Goal: Task Accomplishment & Management: Manage account settings

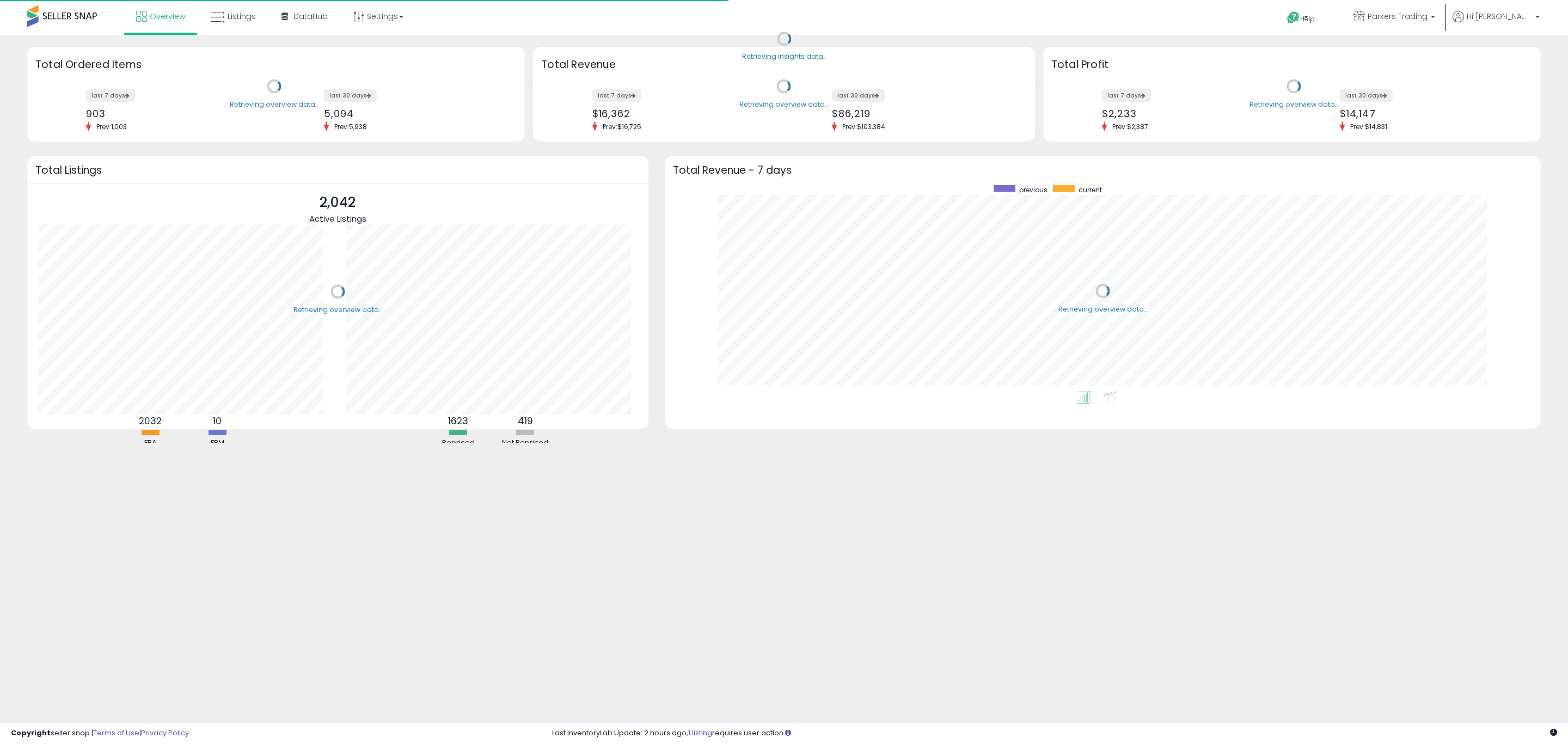
scroll to position [206, 854]
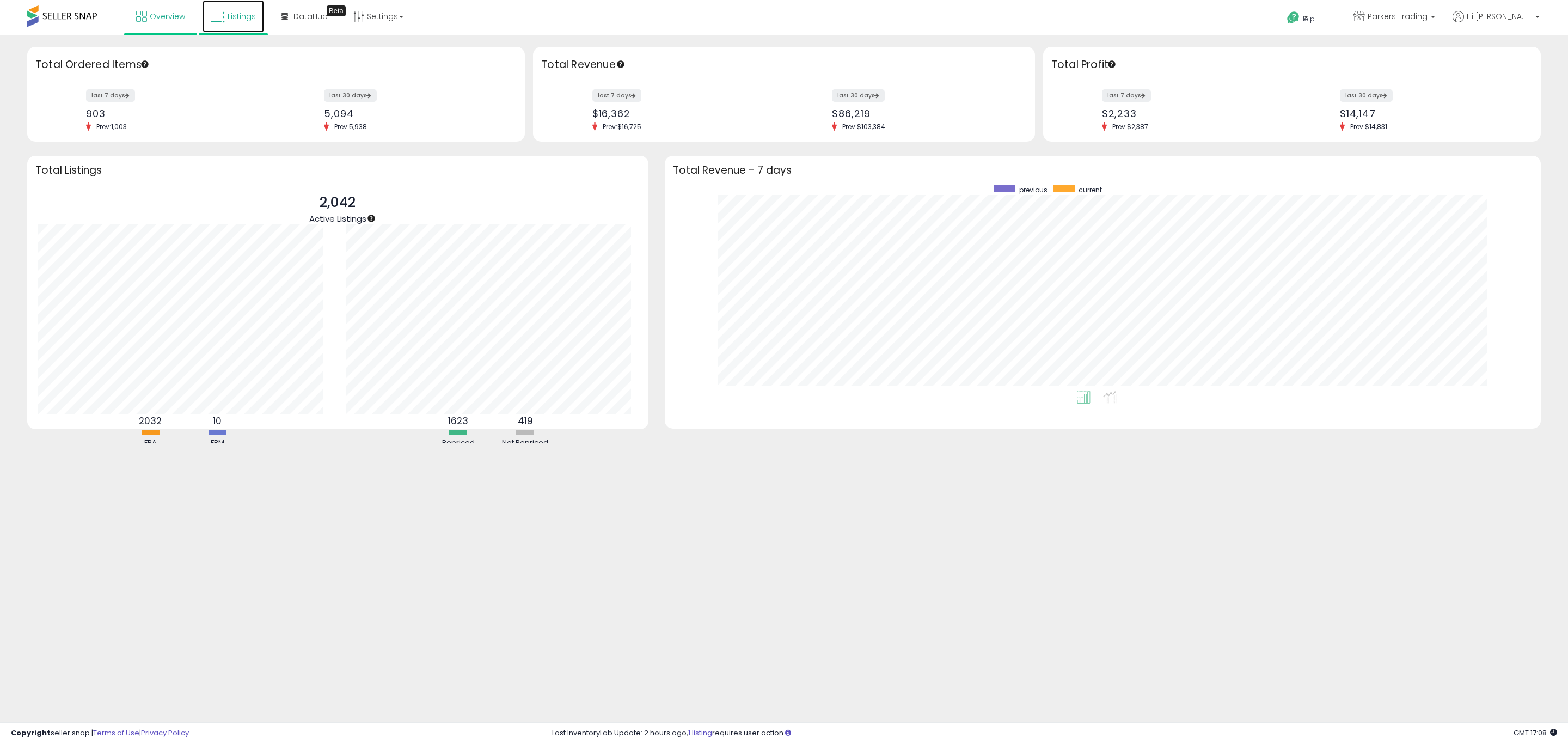
click at [225, 13] on link "Listings" at bounding box center [232, 17] width 61 height 33
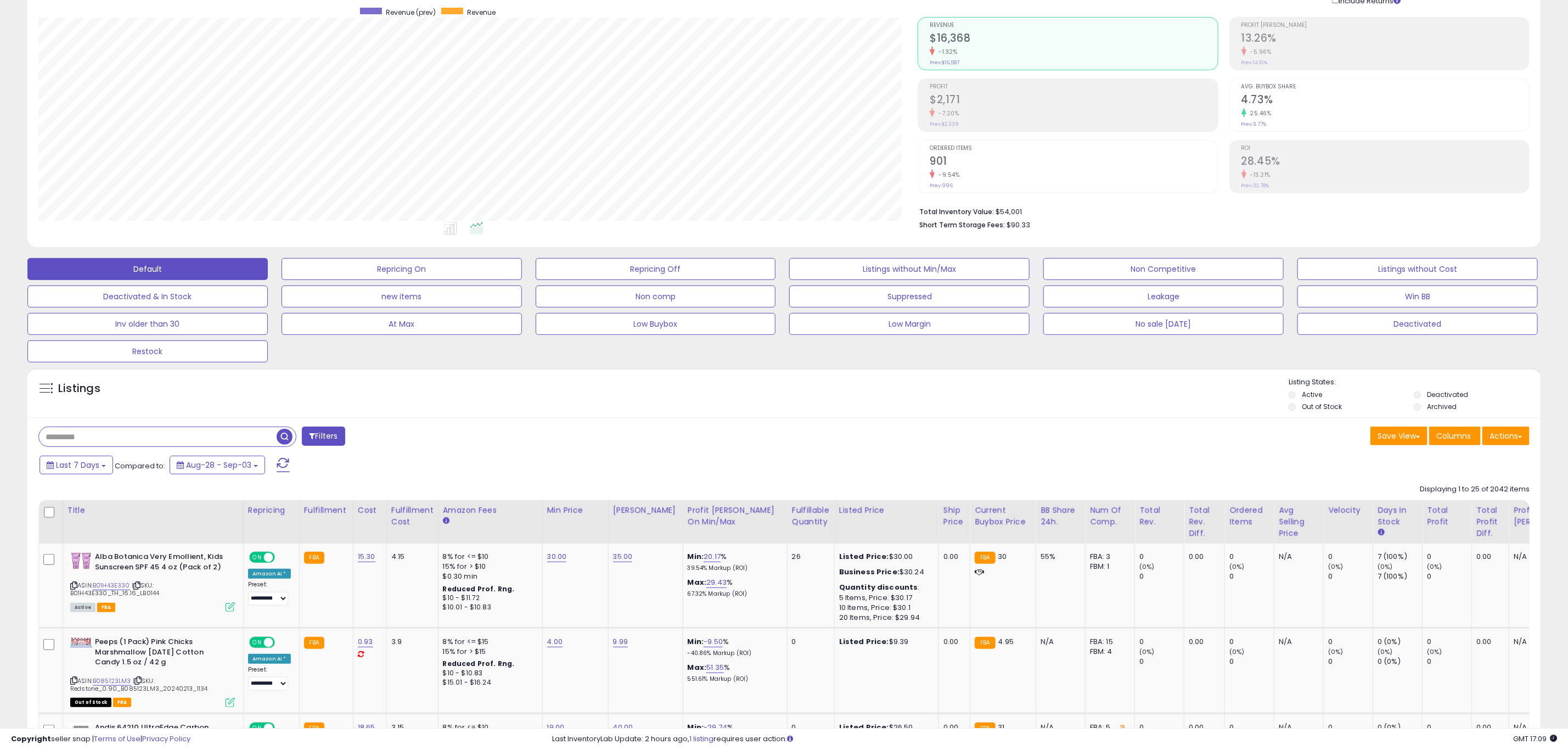
scroll to position [82, 0]
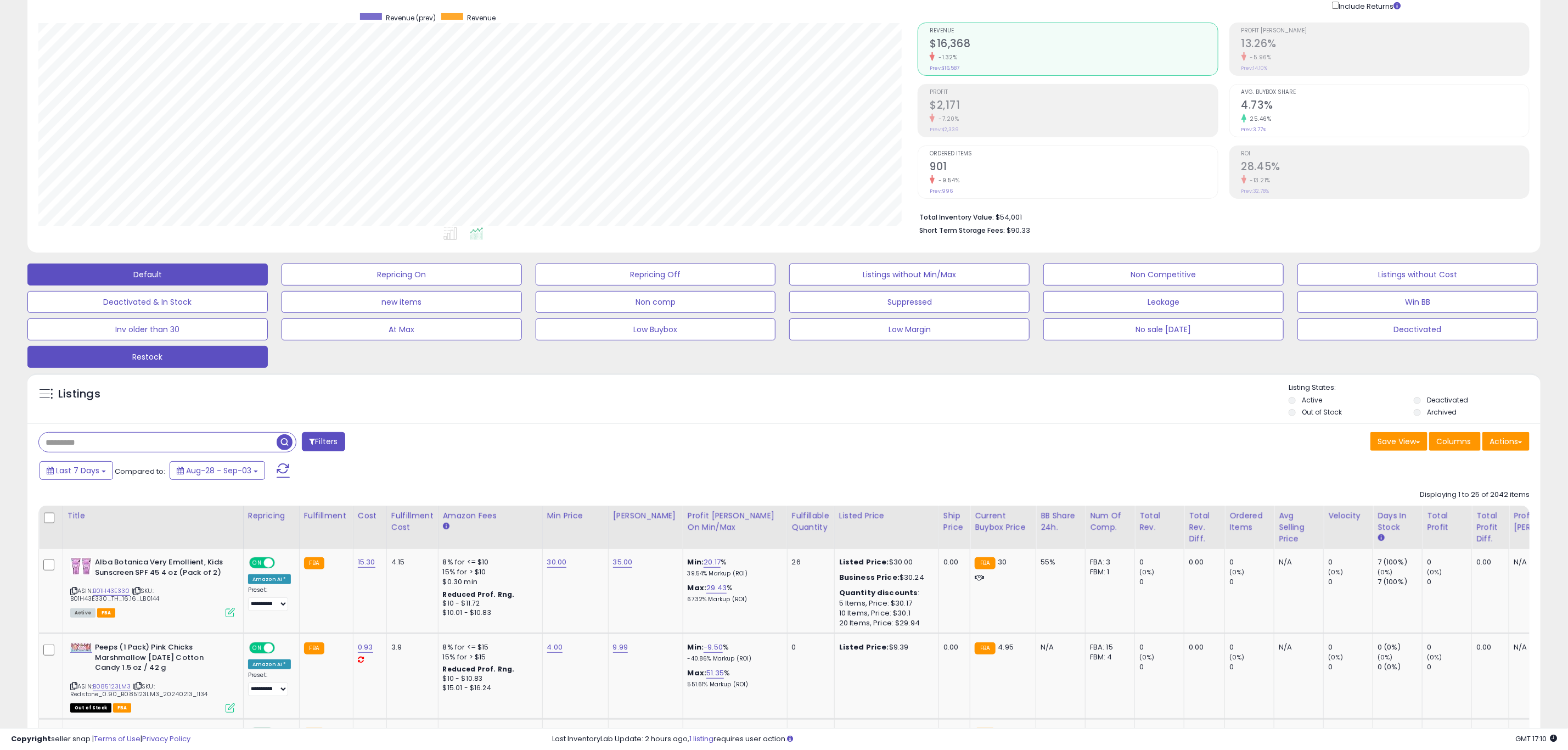
click at [176, 353] on button "Restock" at bounding box center [147, 357] width 240 height 22
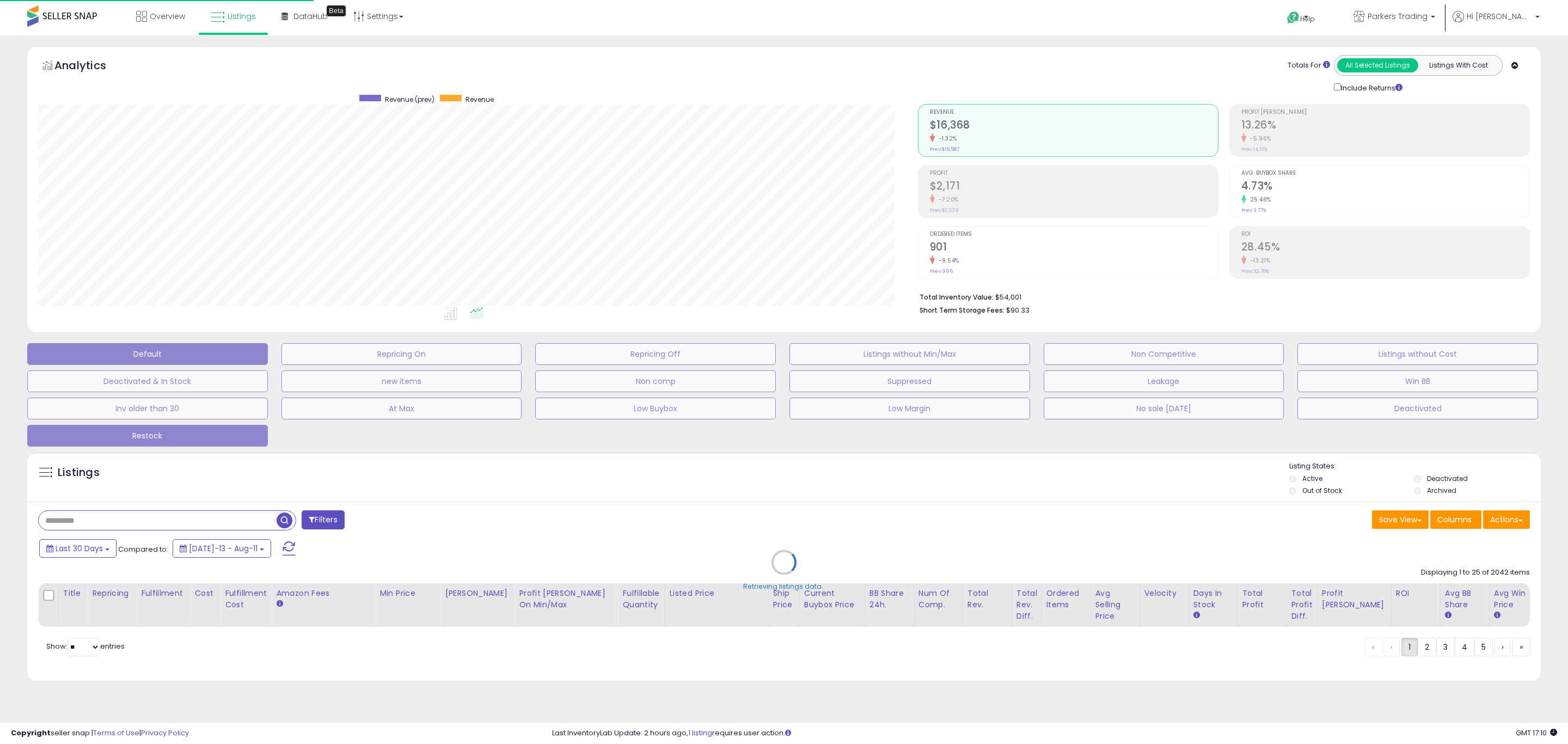
scroll to position [224, 881]
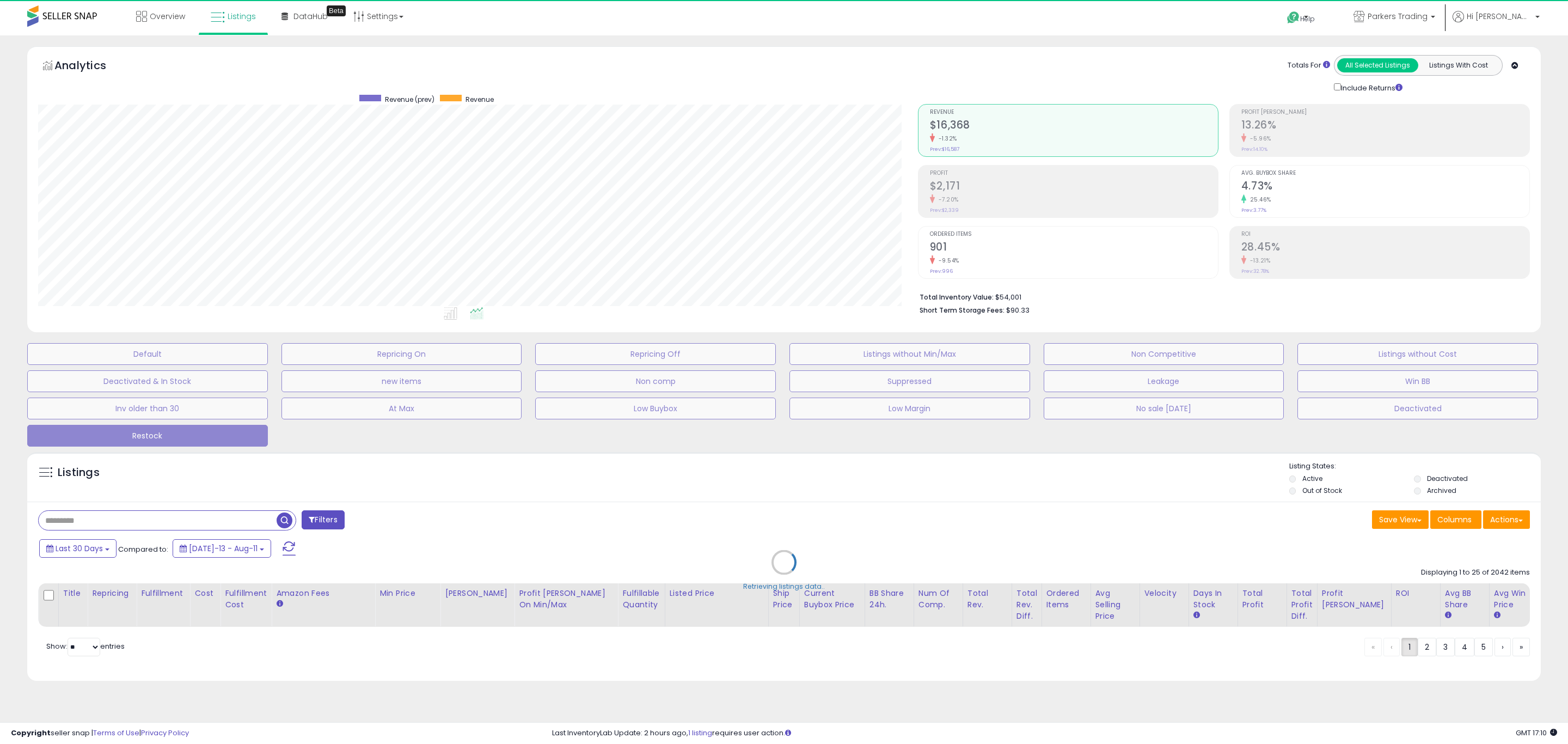
select select "*"
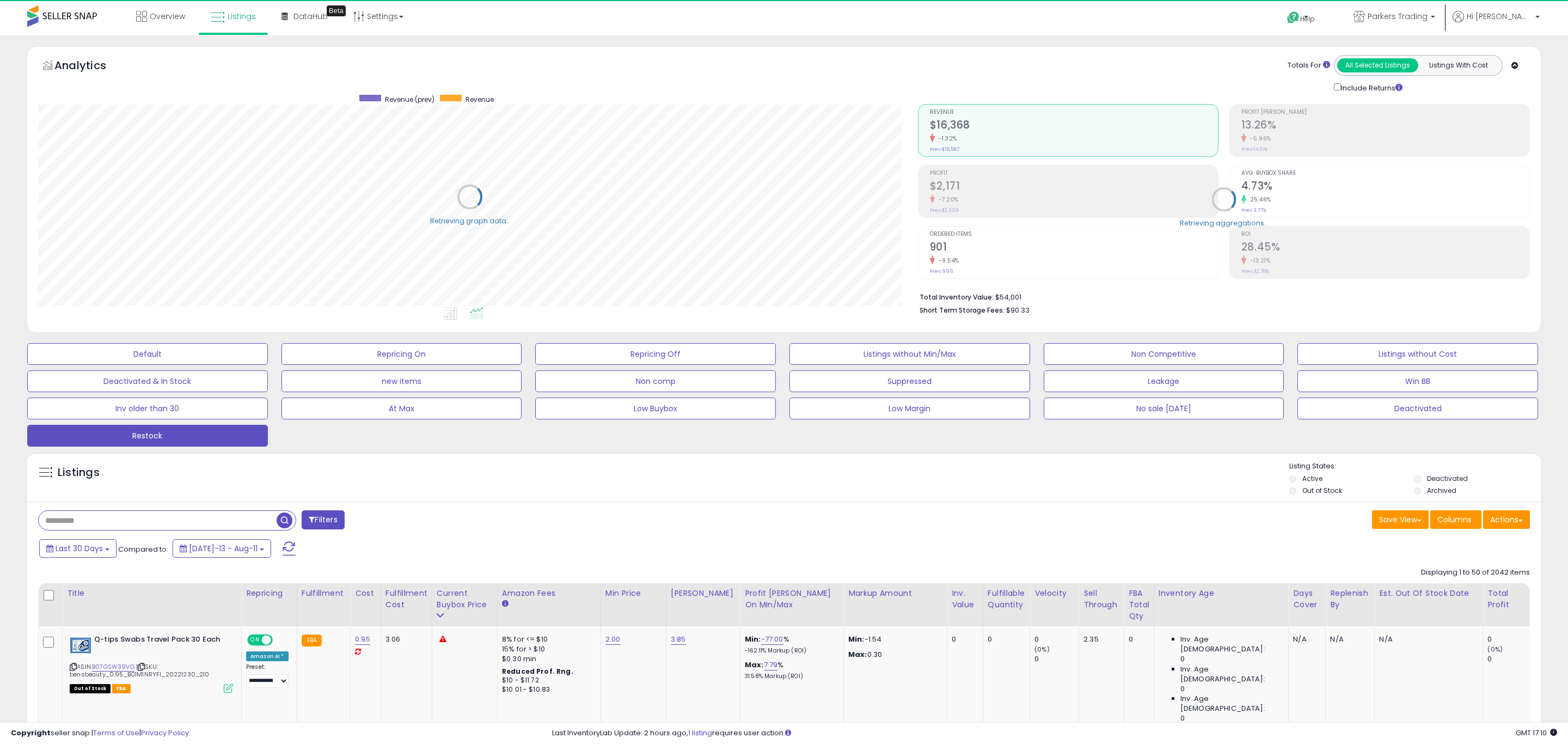
select select "**"
click at [329, 511] on button "Filters" at bounding box center [323, 520] width 43 height 19
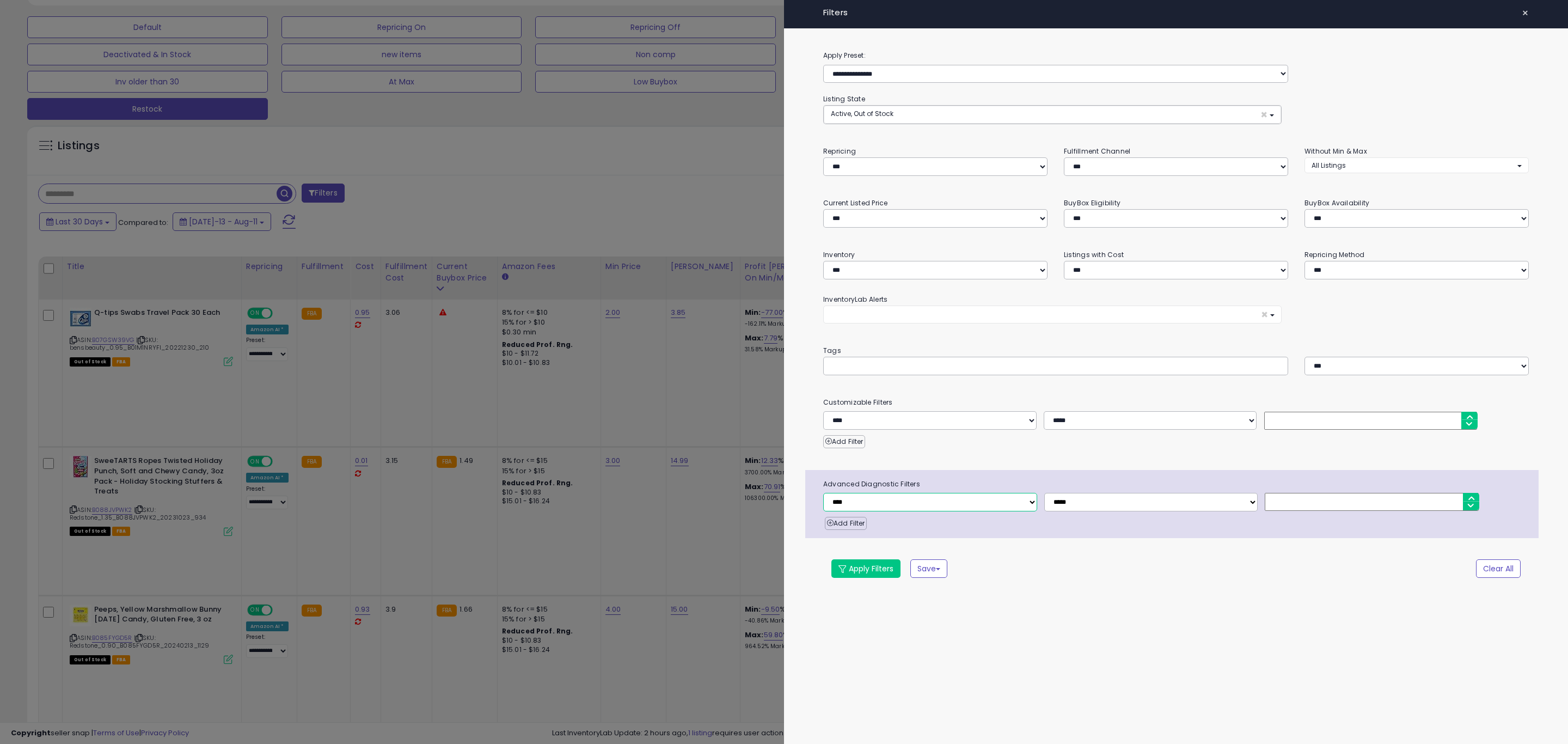
drag, startPoint x: 907, startPoint y: 511, endPoint x: 904, endPoint y: 505, distance: 6.7
click at [905, 509] on select "**********" at bounding box center [930, 502] width 214 height 18
drag, startPoint x: 1080, startPoint y: 437, endPoint x: 1056, endPoint y: 437, distance: 24.0
click at [1081, 437] on div "Add Filter" at bounding box center [1175, 439] width 722 height 18
click at [1001, 430] on div "**********" at bounding box center [1176, 324] width 784 height 549
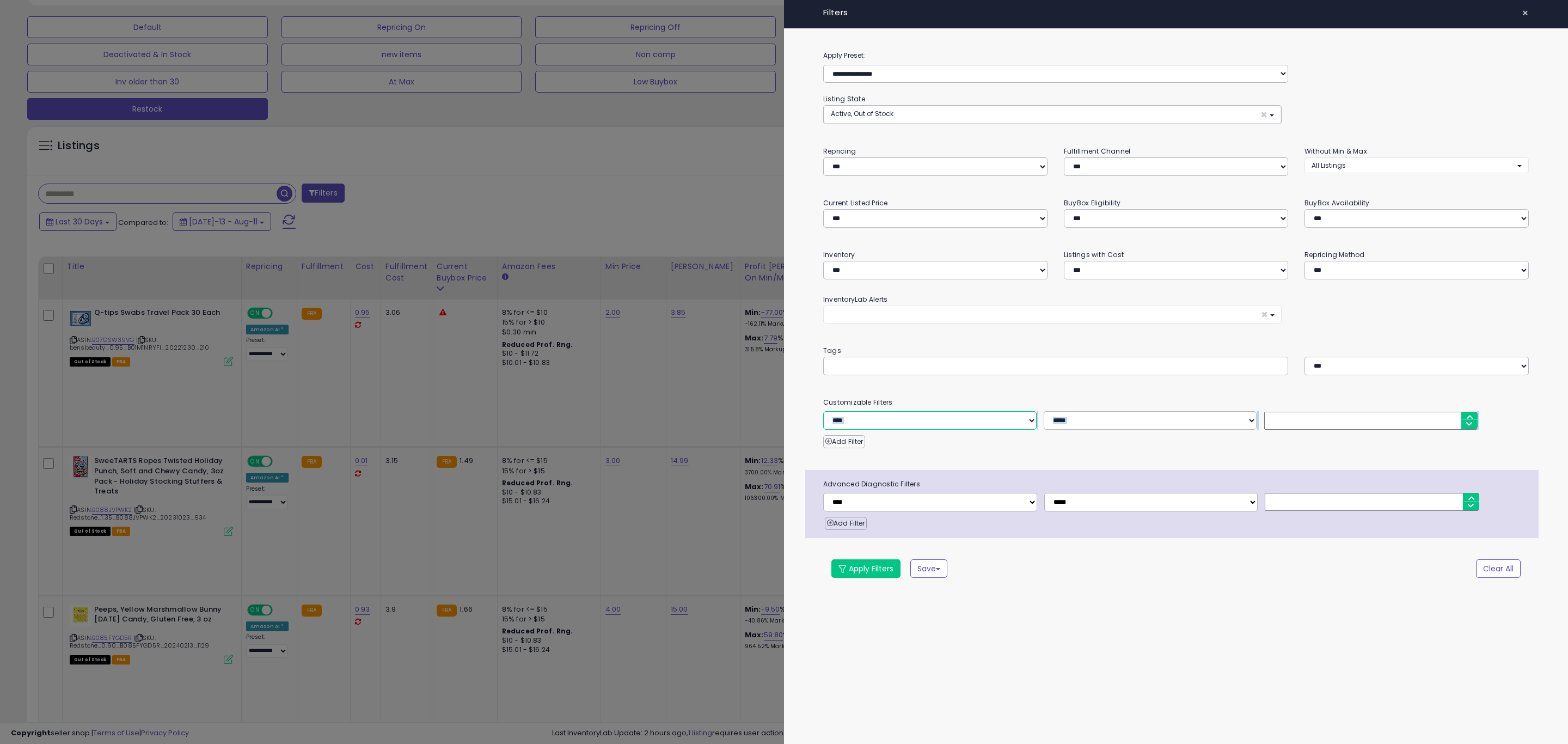
click at [984, 420] on select "**********" at bounding box center [930, 420] width 214 height 18
click at [938, 425] on select "**********" at bounding box center [930, 420] width 214 height 18
drag, startPoint x: 857, startPoint y: 424, endPoint x: 871, endPoint y: 420, distance: 14.6
click at [856, 423] on select "**********" at bounding box center [930, 420] width 214 height 18
select select "**********"
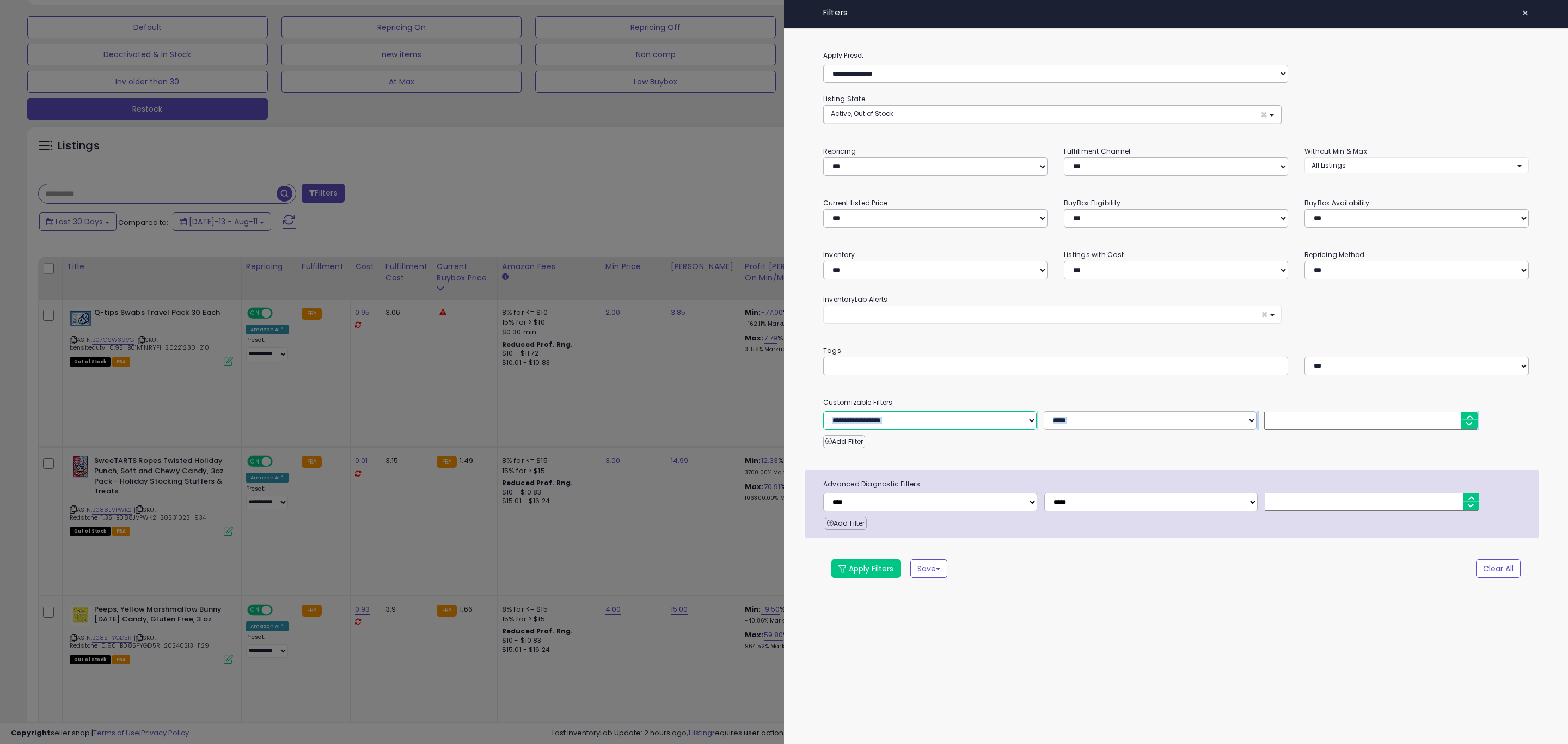
click at [823, 413] on select "**********" at bounding box center [930, 420] width 214 height 18
click at [1168, 422] on button "Select Options" at bounding box center [1151, 419] width 214 height 16
select select "********"
click at [1073, 448] on span "7 Beauty" at bounding box center [1072, 443] width 29 height 10
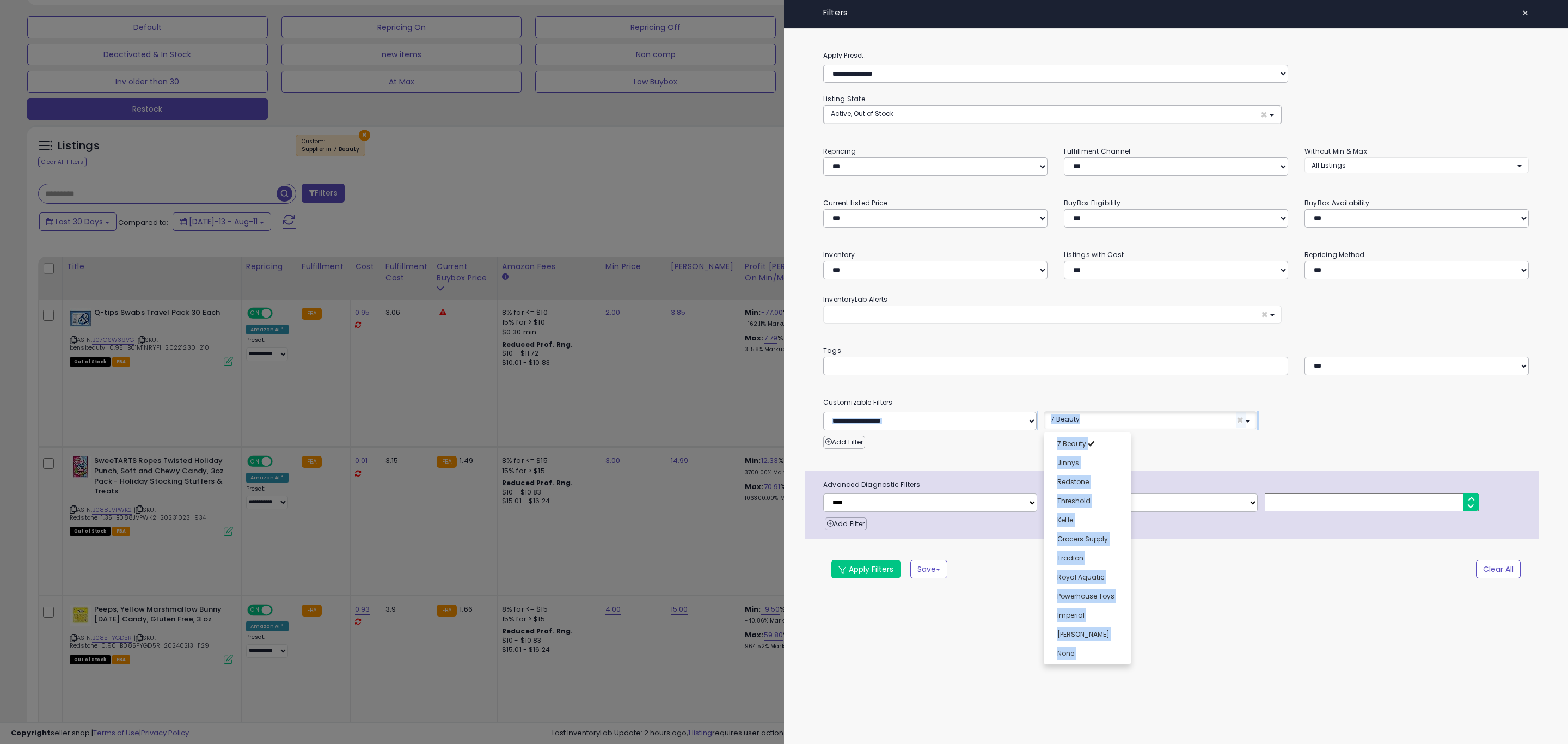
scroll to position [8, 0]
click at [892, 441] on div "Add Filter" at bounding box center [1175, 439] width 722 height 18
click at [869, 566] on button "Apply Filters" at bounding box center [865, 569] width 69 height 18
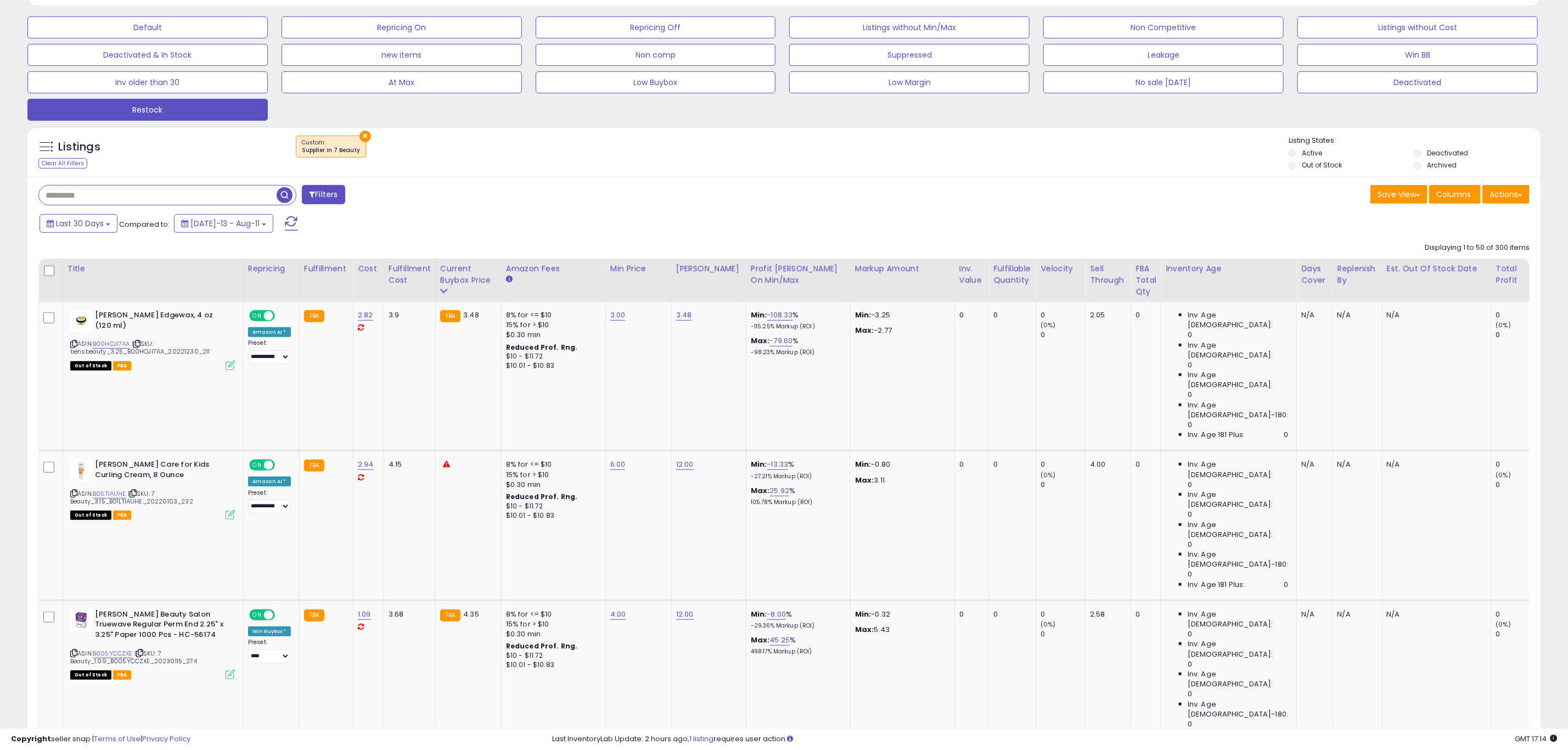
scroll to position [82, 0]
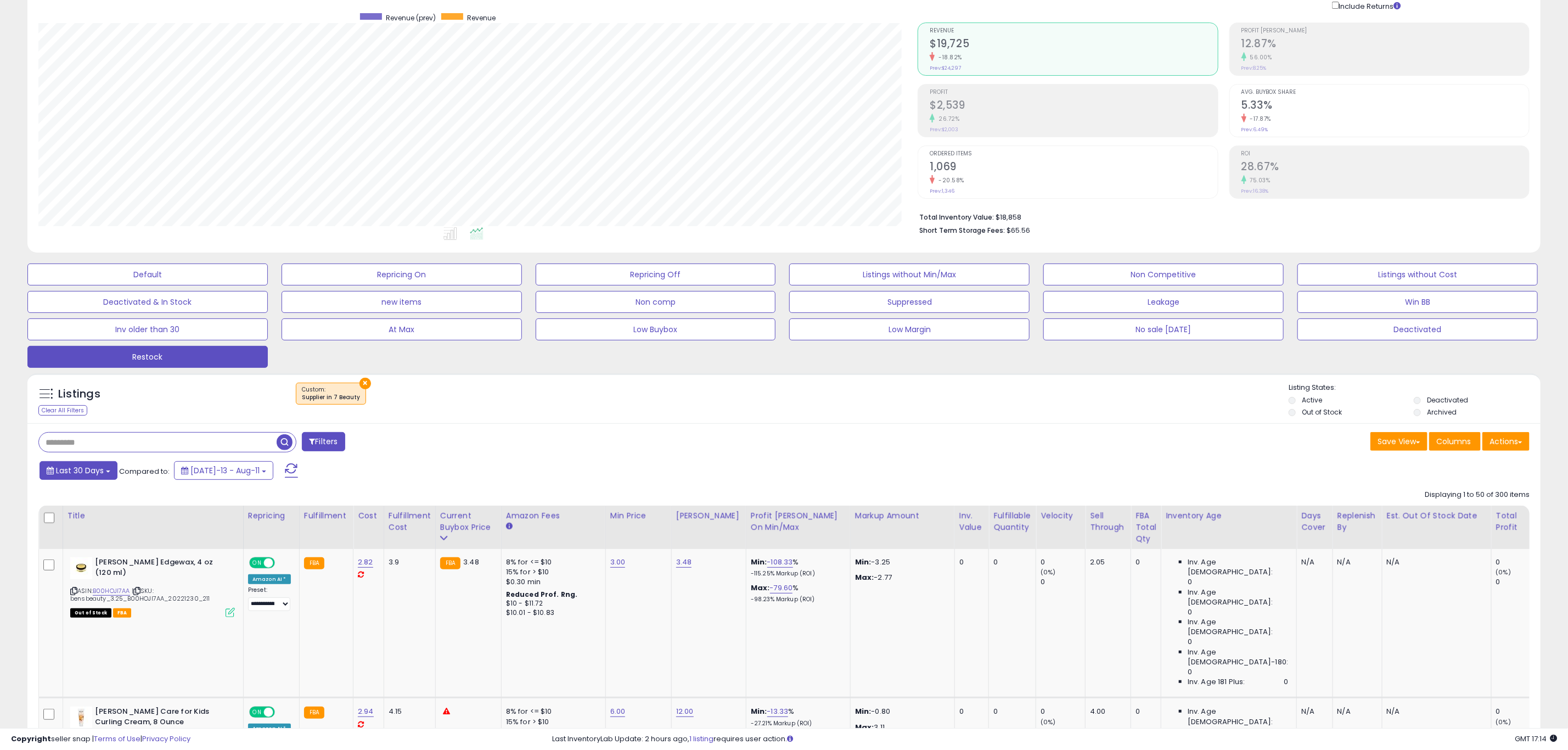
click at [88, 467] on button "Last 30 Days" at bounding box center [78, 470] width 78 height 19
click at [98, 544] on li "Custom Range" at bounding box center [88, 542] width 88 height 15
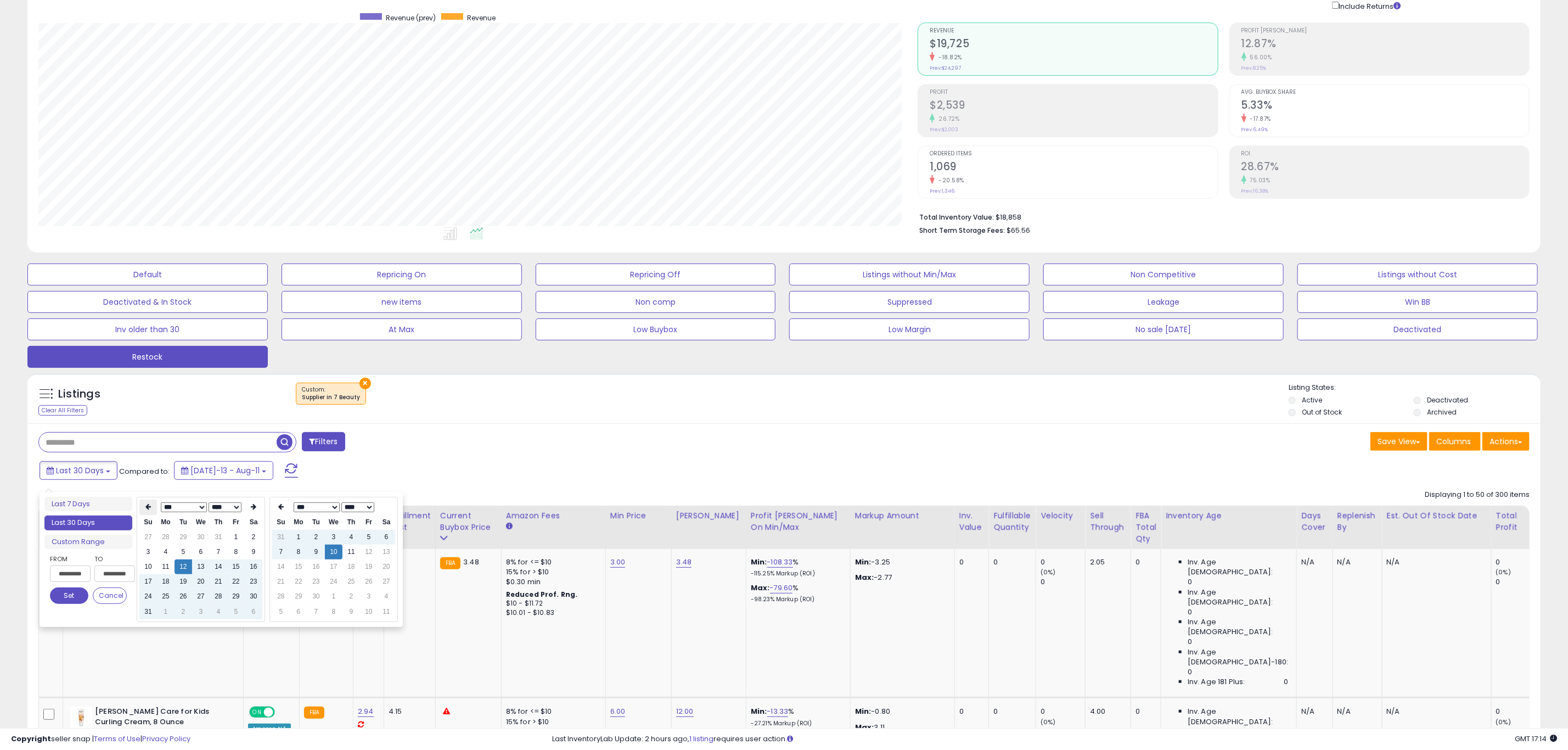
click at [152, 502] on th at bounding box center [148, 508] width 18 height 16
click at [150, 549] on td "1" at bounding box center [148, 552] width 18 height 15
type input "**********"
drag, startPoint x: 74, startPoint y: 598, endPoint x: 78, endPoint y: 593, distance: 6.4
click at [74, 598] on button "Set" at bounding box center [69, 595] width 38 height 17
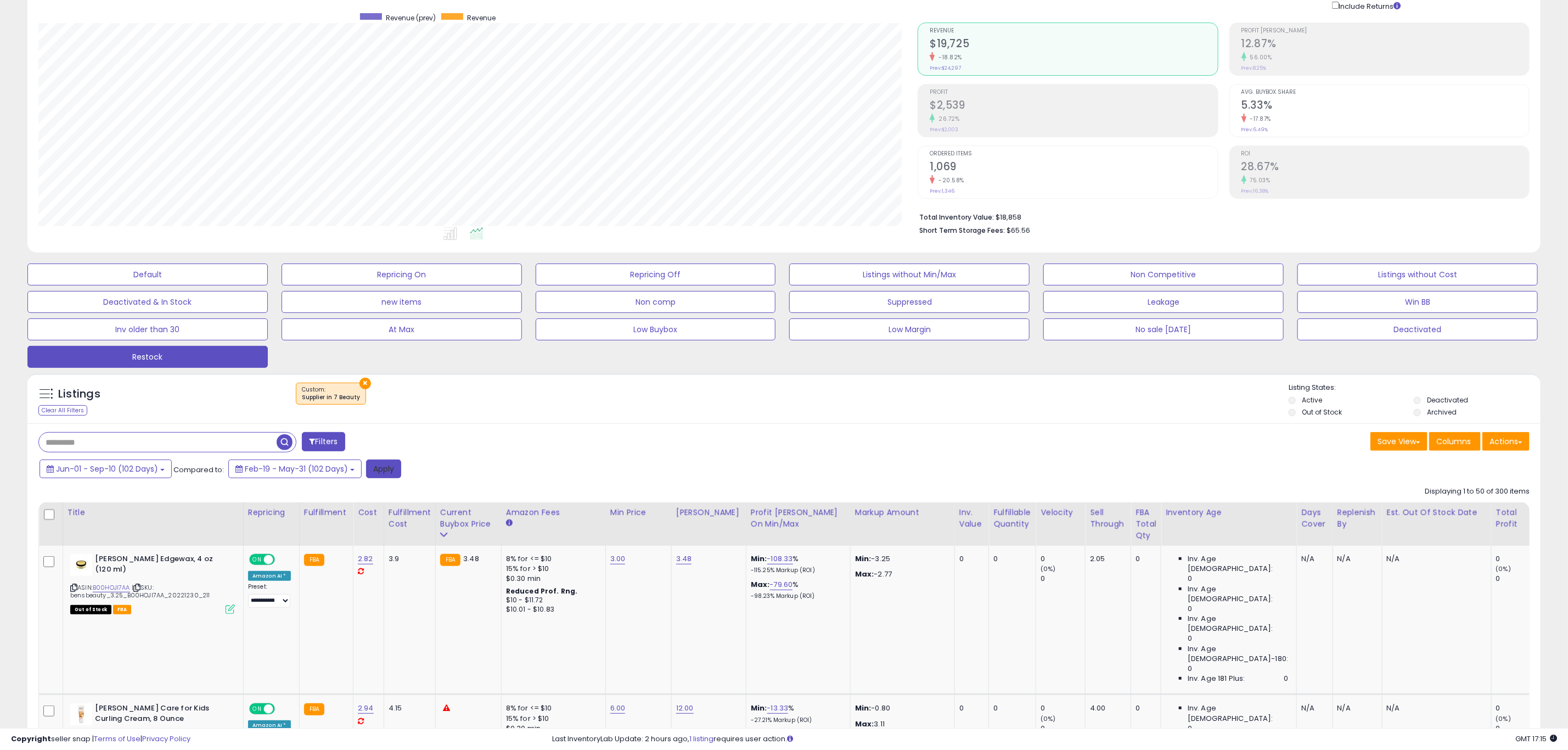
drag, startPoint x: 390, startPoint y: 476, endPoint x: 398, endPoint y: 468, distance: 11.3
click at [390, 476] on button "Apply" at bounding box center [384, 469] width 35 height 19
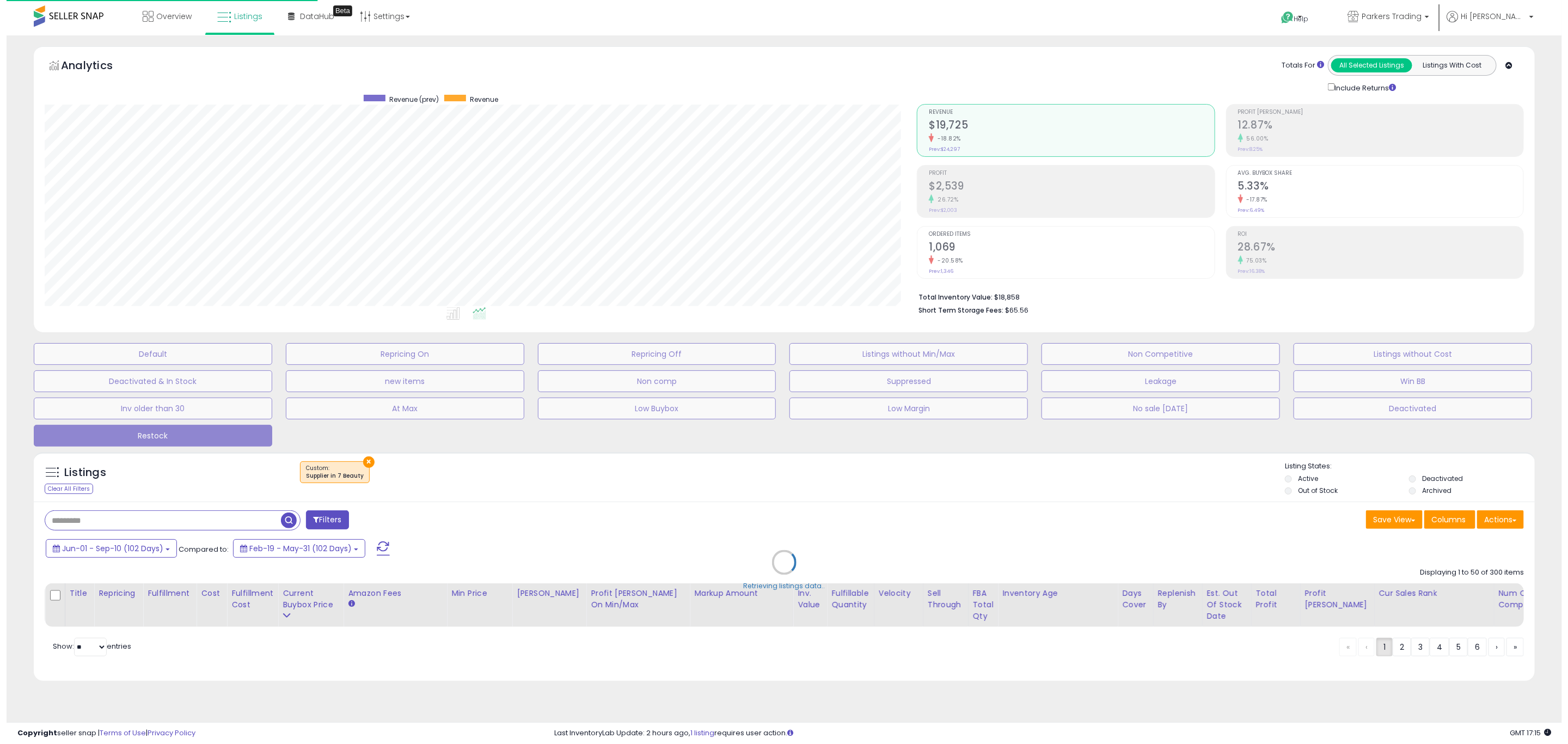
scroll to position [224, 881]
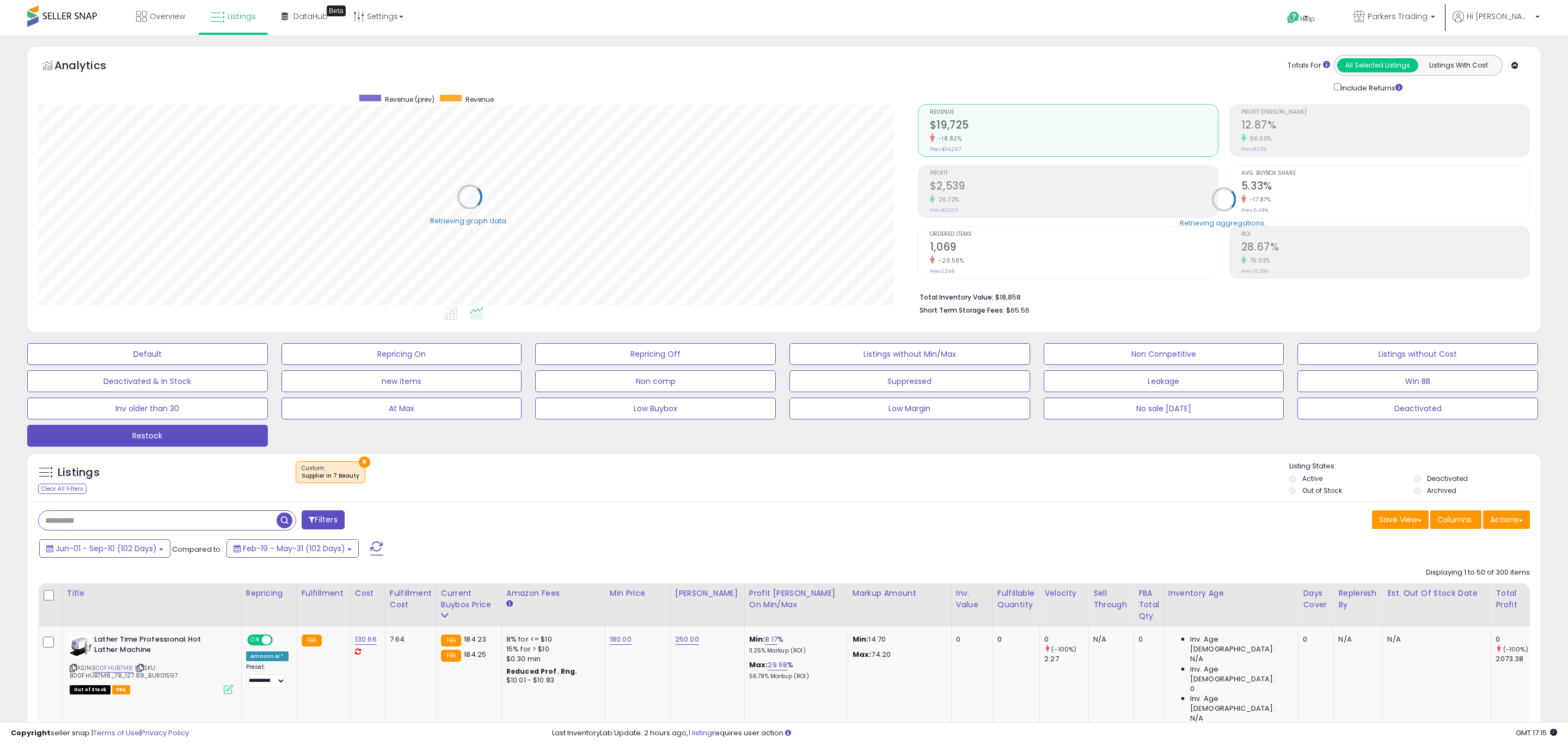
click at [1496, 591] on div "Total Profit" at bounding box center [1516, 599] width 42 height 23
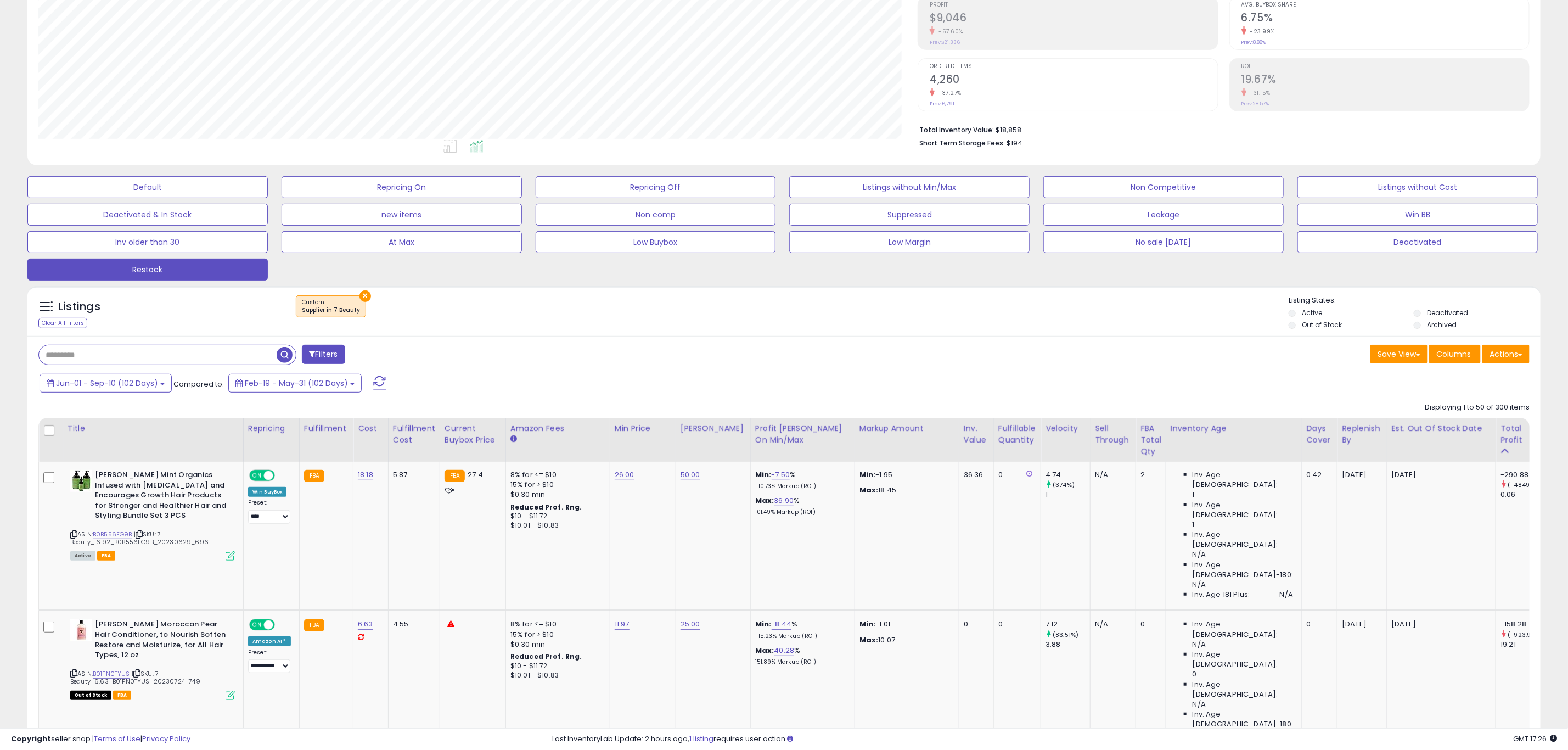
scroll to position [329, 0]
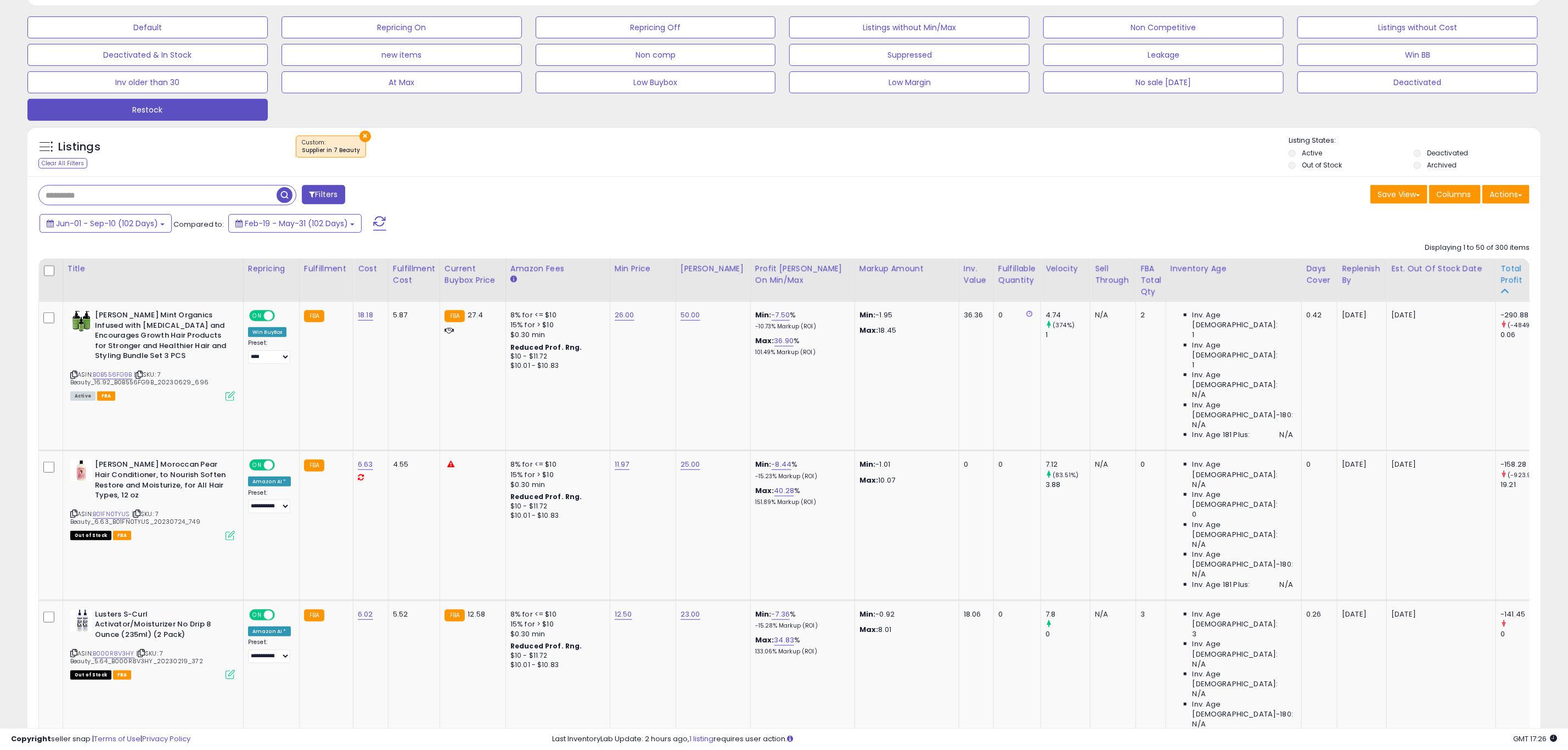
click at [1500, 280] on div "Total Profit" at bounding box center [1521, 275] width 42 height 24
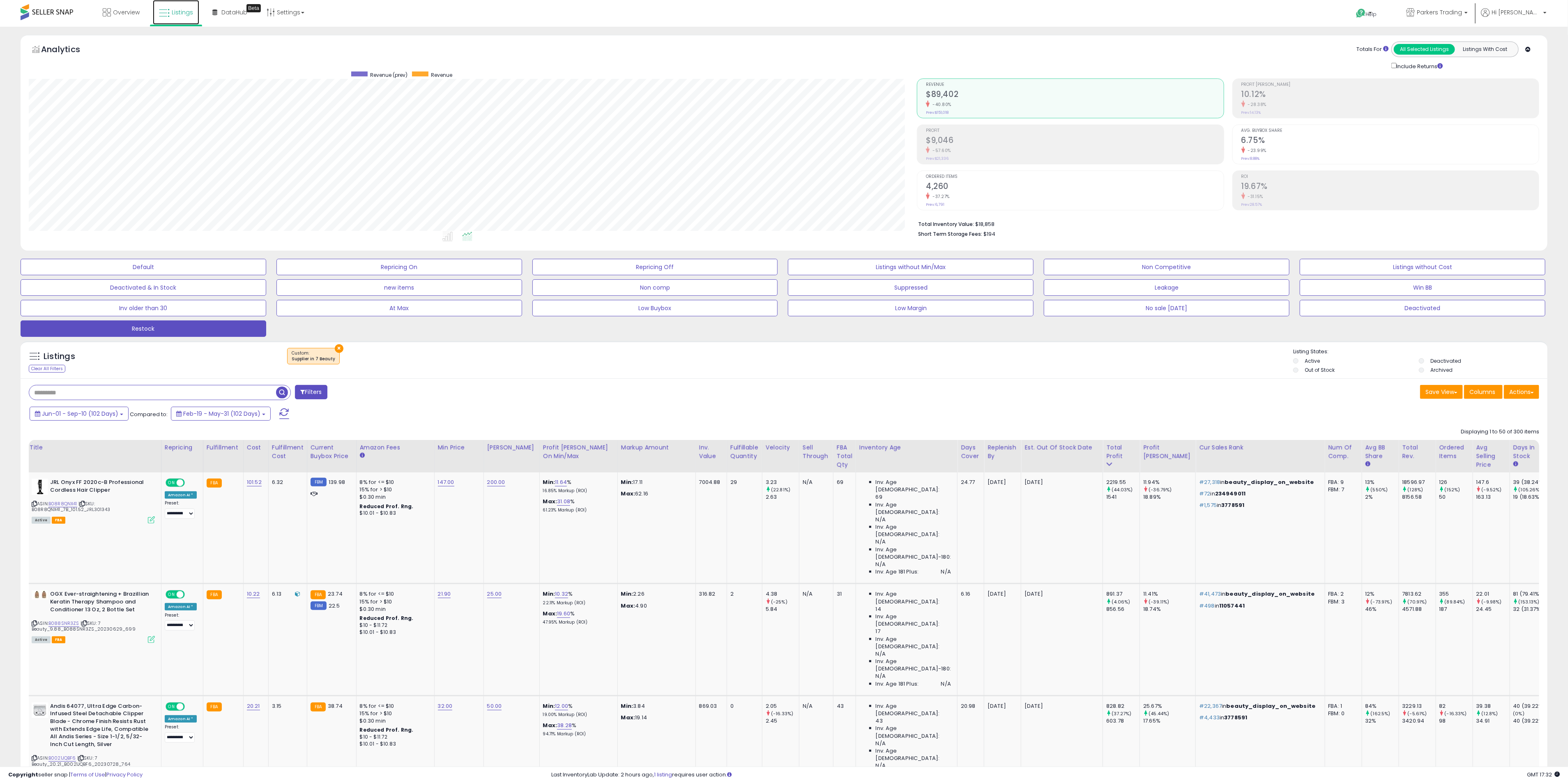
scroll to position [123, 0]
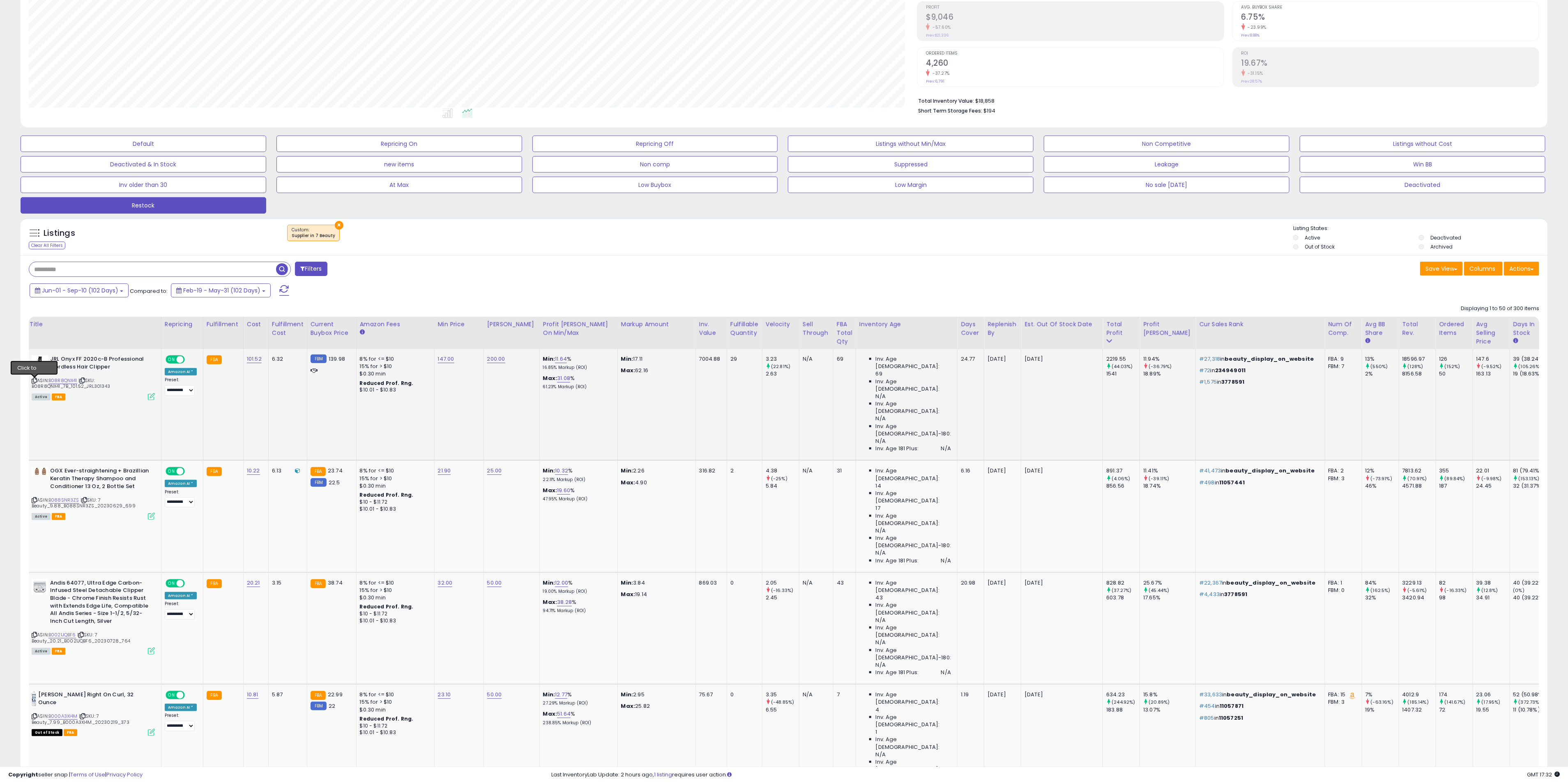
click at [34, 383] on icon at bounding box center [34, 381] width 5 height 4
click at [35, 382] on icon at bounding box center [34, 381] width 5 height 4
click at [33, 498] on icon at bounding box center [34, 500] width 5 height 4
click at [33, 382] on icon at bounding box center [34, 381] width 5 height 4
click at [34, 382] on icon at bounding box center [34, 381] width 5 height 4
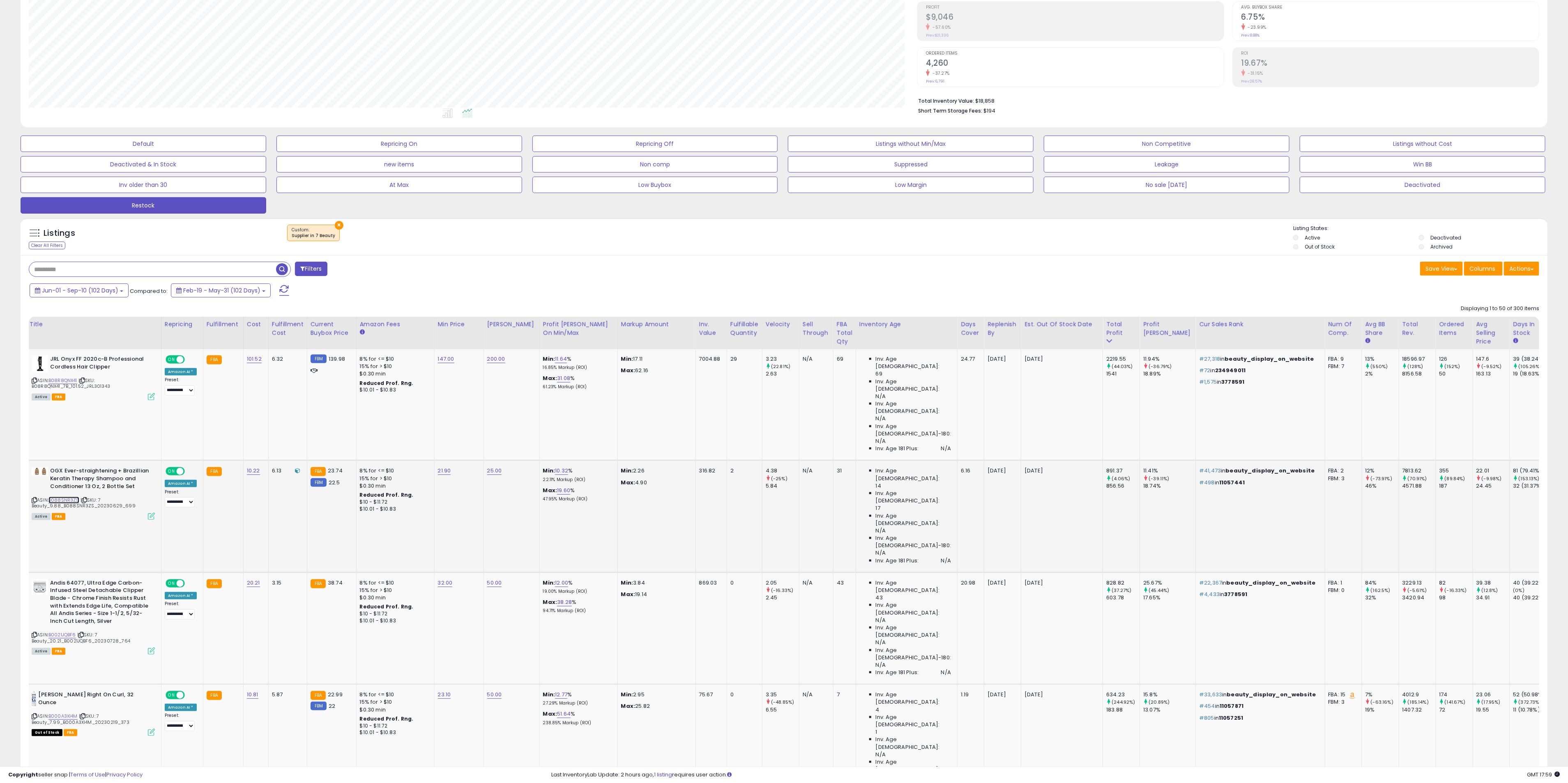
click at [62, 496] on link "B088SNR3ZS" at bounding box center [64, 500] width 31 height 7
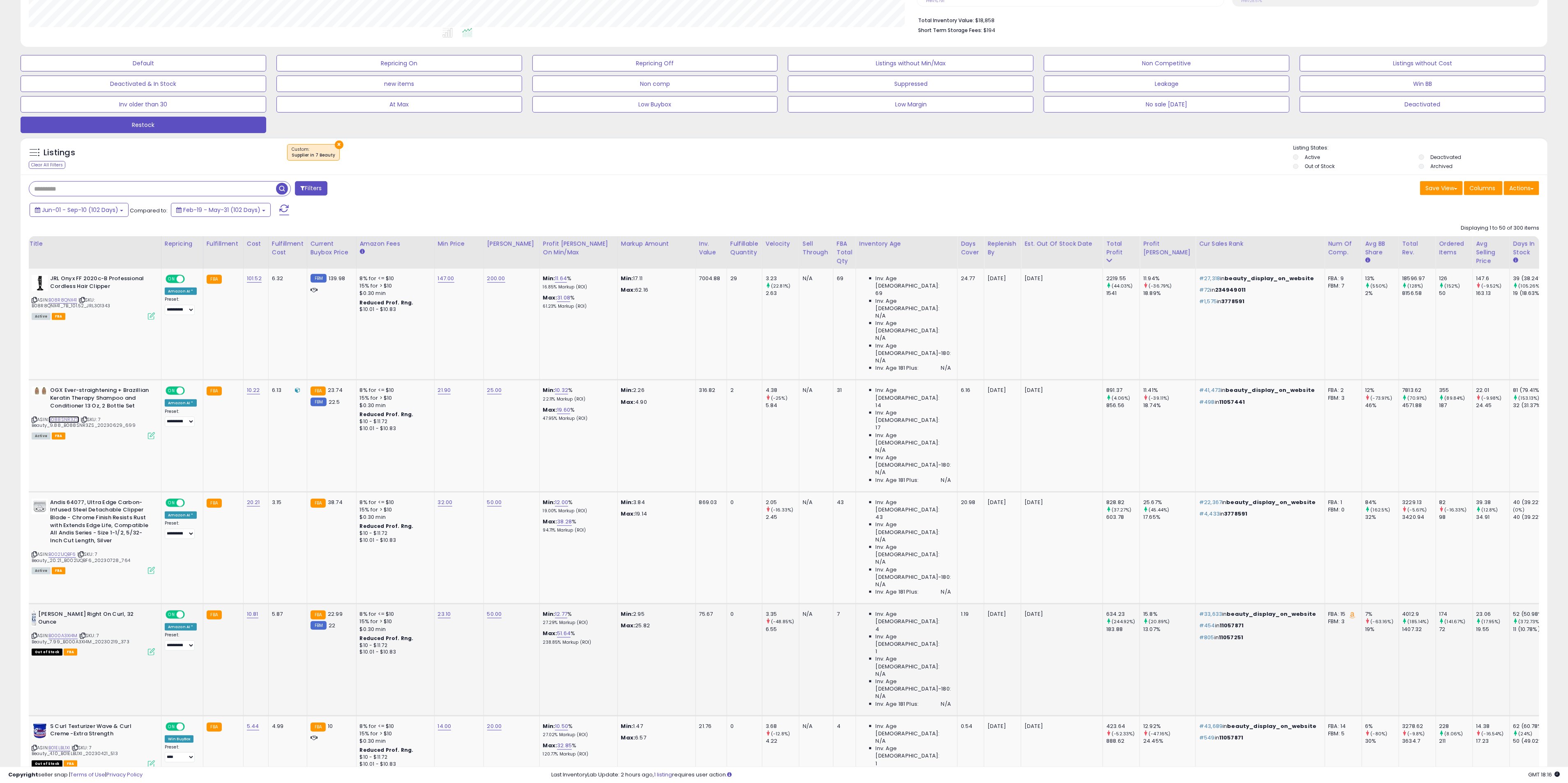
scroll to position [308, 0]
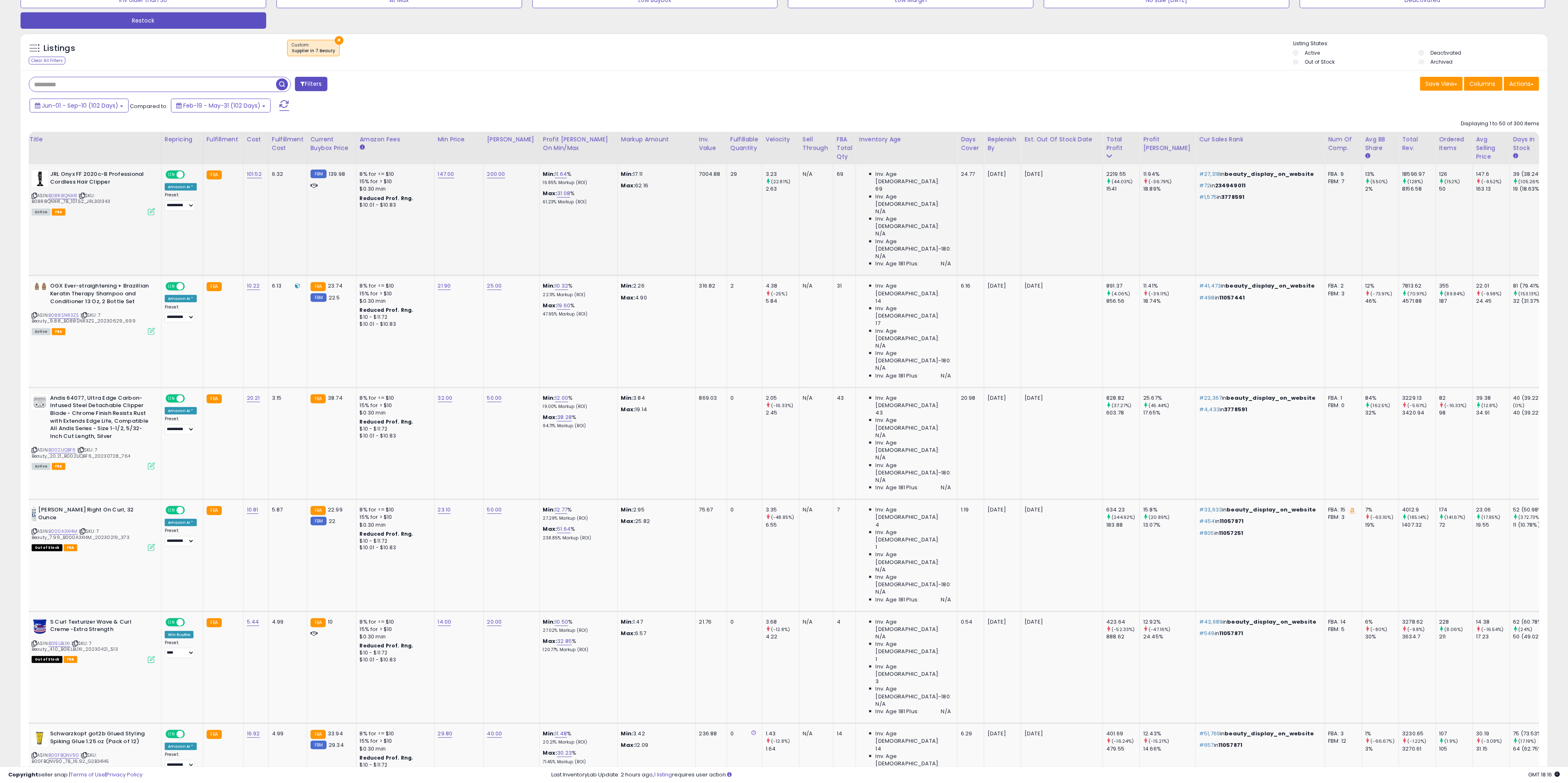
click at [1025, 175] on p "[DATE]" at bounding box center [1060, 174] width 72 height 7
click at [1025, 282] on p "[DATE]" at bounding box center [1060, 286] width 72 height 7
drag, startPoint x: 1025, startPoint y: 233, endPoint x: 1025, endPoint y: 238, distance: 5.0
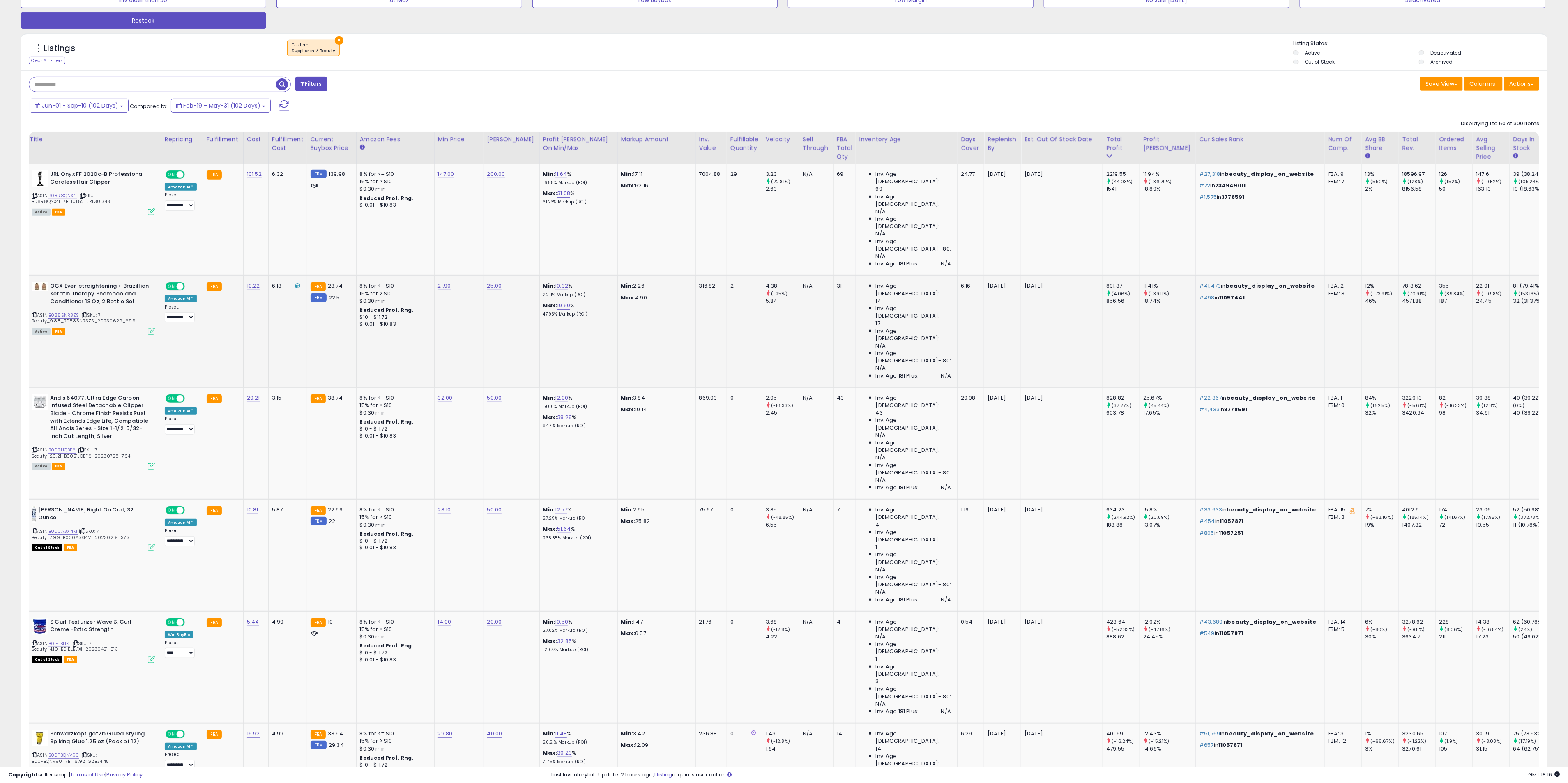
click at [1025, 282] on p "[DATE]" at bounding box center [1060, 286] width 72 height 7
click at [1025, 394] on p "[DATE]" at bounding box center [1060, 398] width 72 height 7
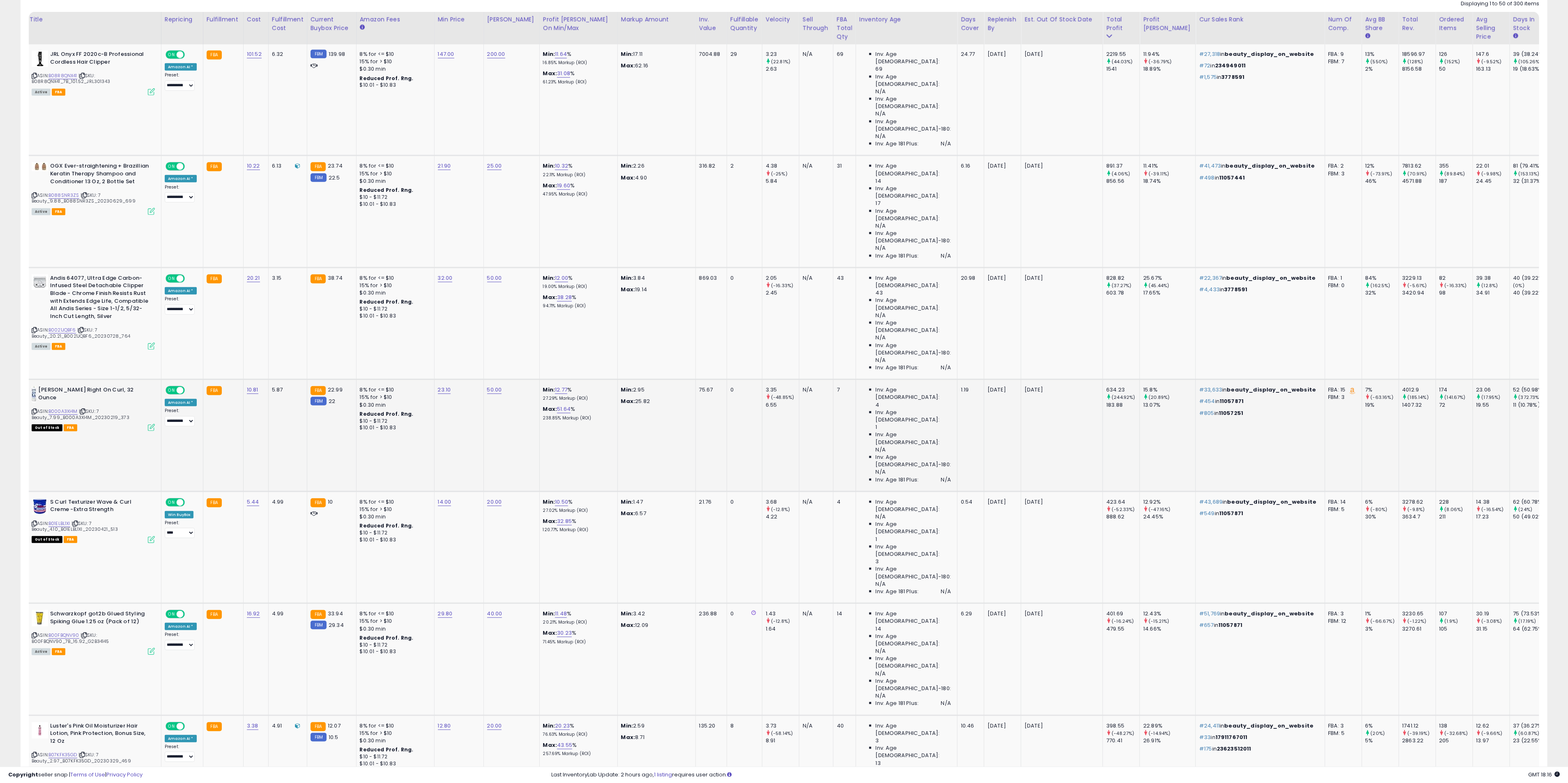
scroll to position [431, 0]
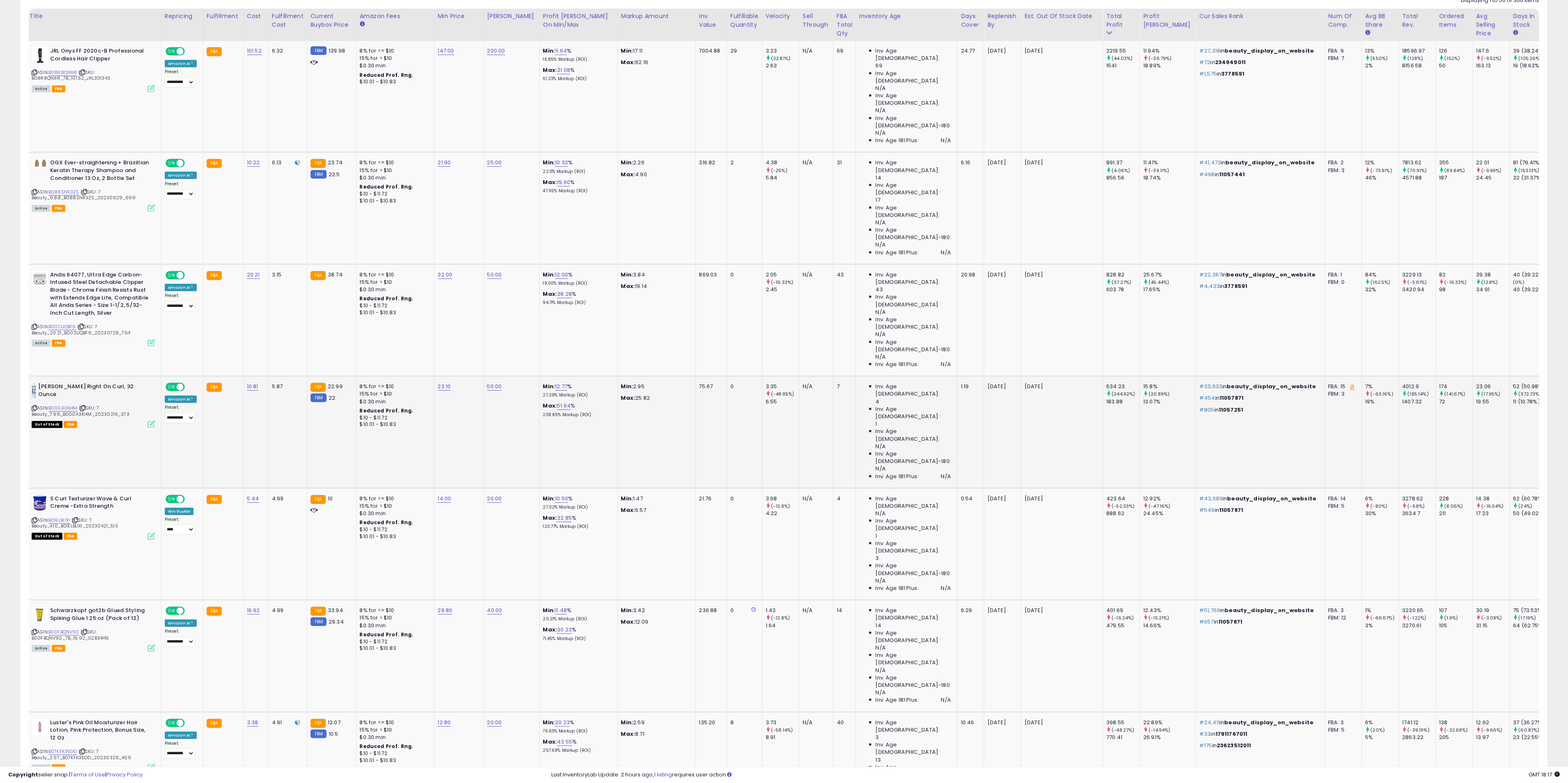
click at [1025, 383] on p "[DATE]" at bounding box center [1060, 386] width 72 height 7
click at [36, 405] on icon at bounding box center [34, 408] width 5 height 4
click at [32, 405] on icon at bounding box center [34, 408] width 5 height 4
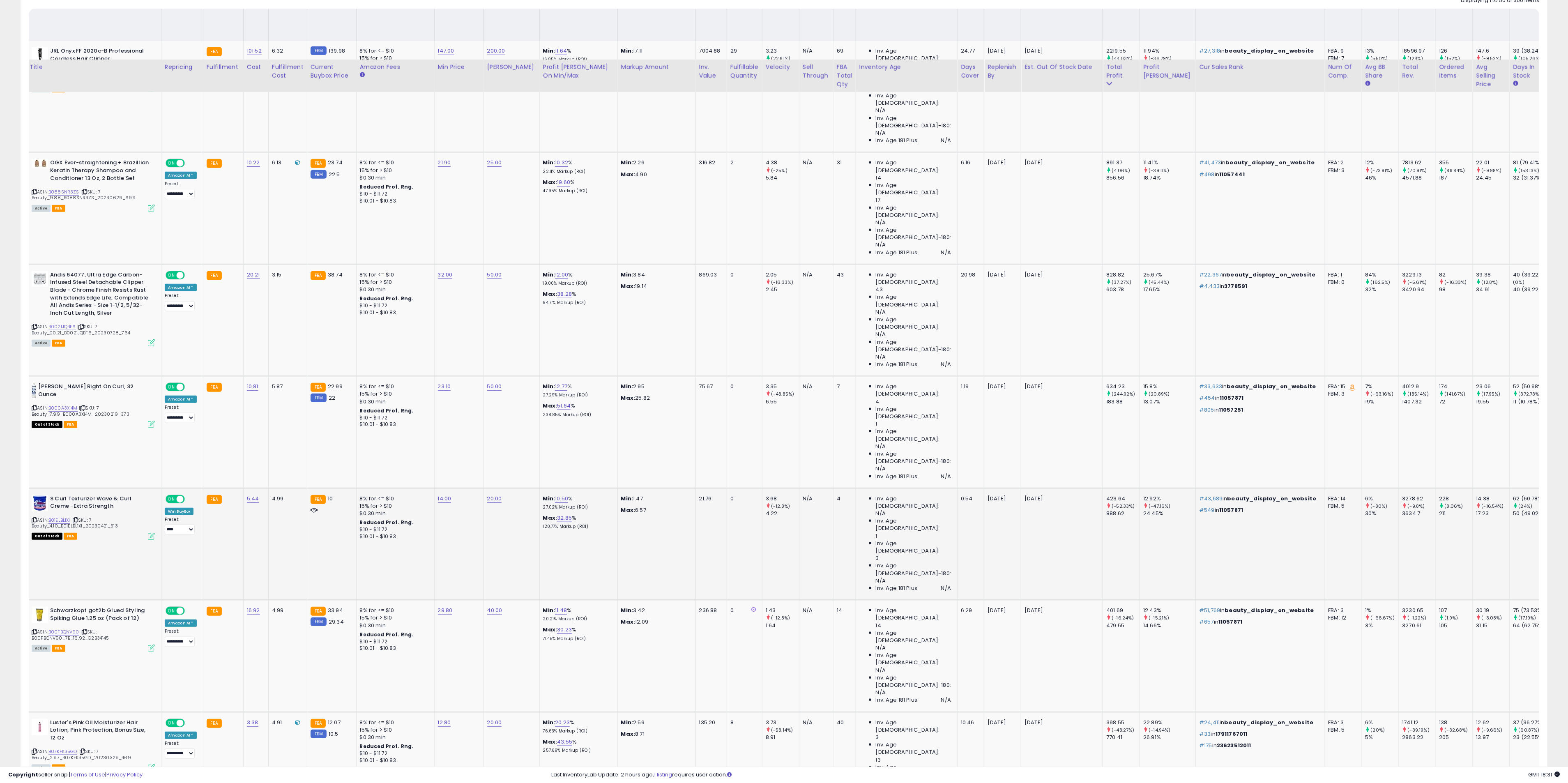
scroll to position [493, 0]
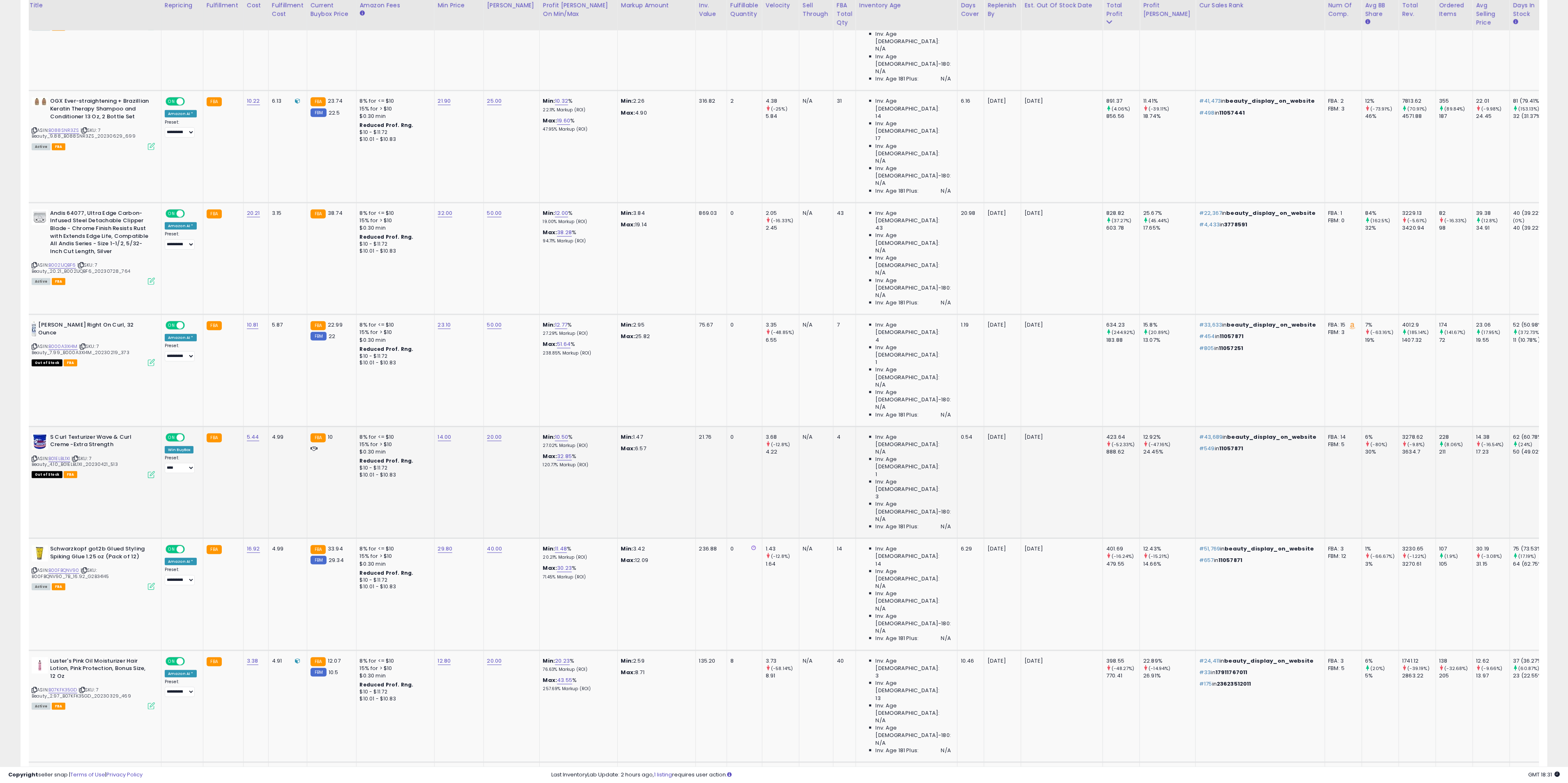
click at [1025, 433] on p "[DATE]" at bounding box center [1060, 437] width 72 height 7
drag, startPoint x: 1022, startPoint y: 254, endPoint x: 1000, endPoint y: 262, distance: 23.4
click at [1025, 433] on p "[DATE]" at bounding box center [1060, 437] width 72 height 7
drag, startPoint x: 32, startPoint y: 273, endPoint x: 40, endPoint y: 275, distance: 8.2
click at [33, 456] on icon at bounding box center [34, 458] width 5 height 4
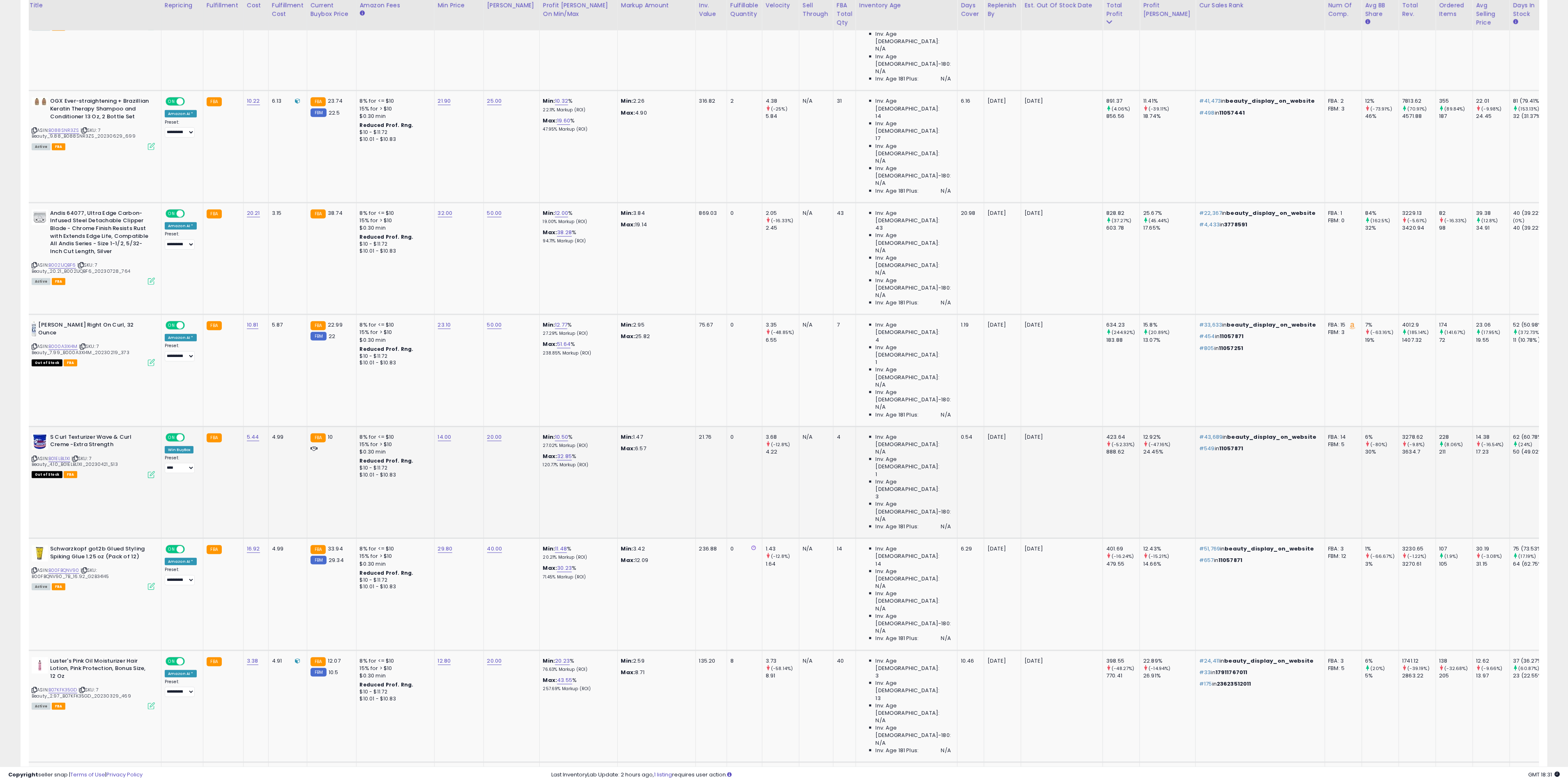
drag, startPoint x: 35, startPoint y: 275, endPoint x: 56, endPoint y: 253, distance: 30.4
click at [37, 456] on icon at bounding box center [34, 458] width 5 height 4
click at [85, 561] on icon at bounding box center [84, 570] width 5 height 4
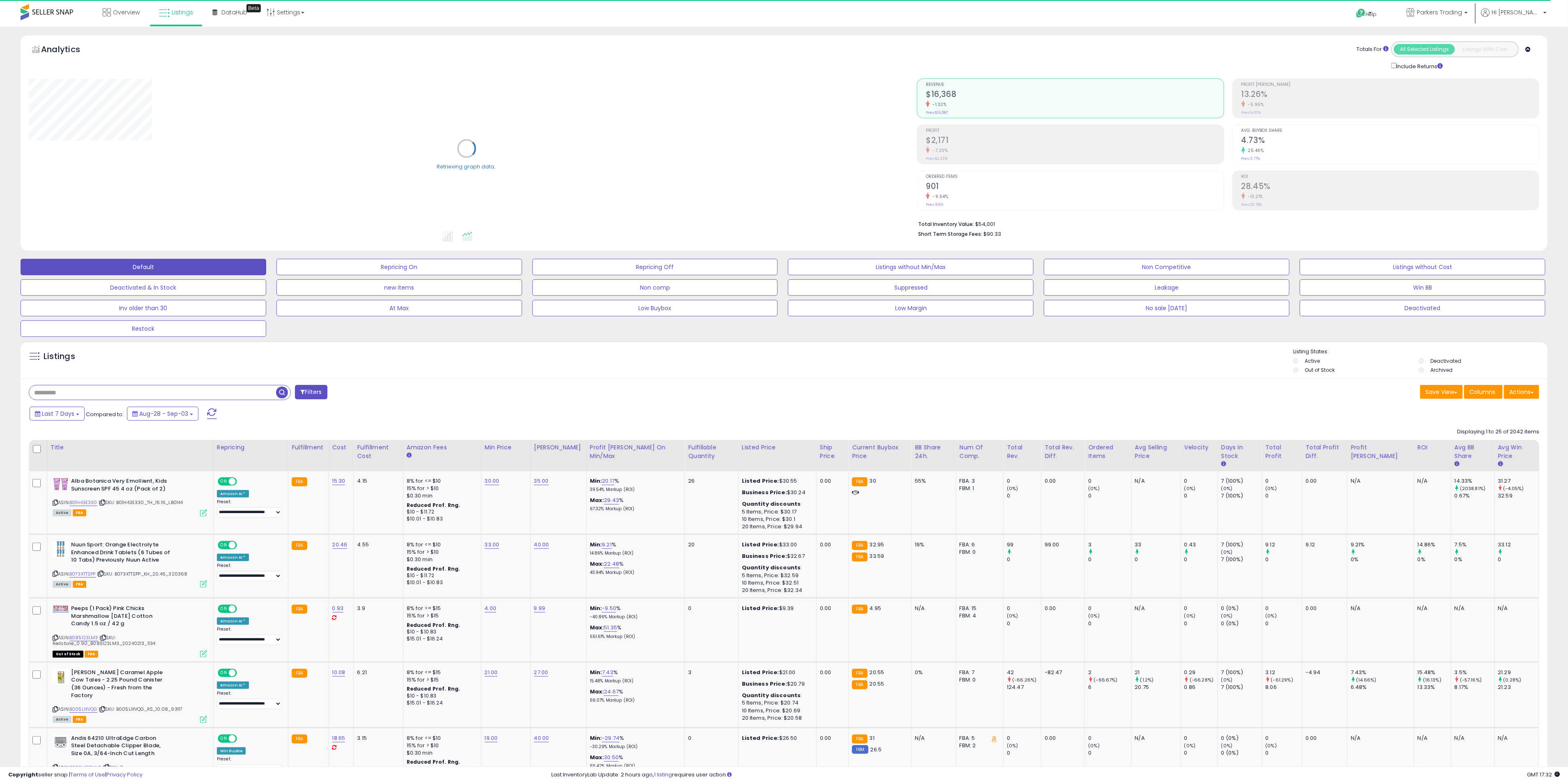
click at [125, 399] on input "text" at bounding box center [153, 392] width 247 height 15
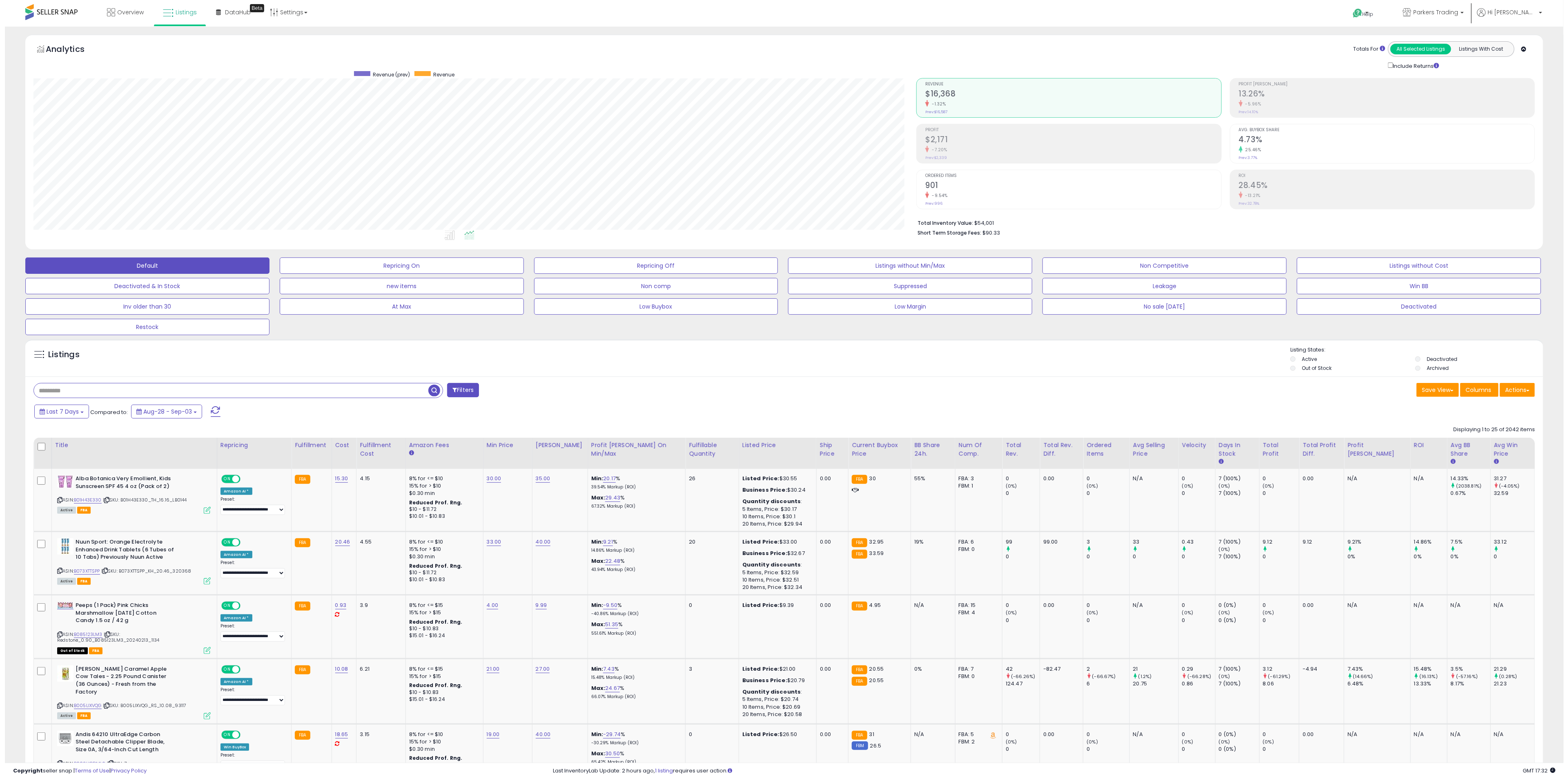
scroll to position [168, 883]
paste input "**********"
type input "**********"
drag, startPoint x: 77, startPoint y: 419, endPoint x: 81, endPoint y: 462, distance: 43.2
click at [76, 417] on button "Last 7 Days" at bounding box center [56, 411] width 55 height 14
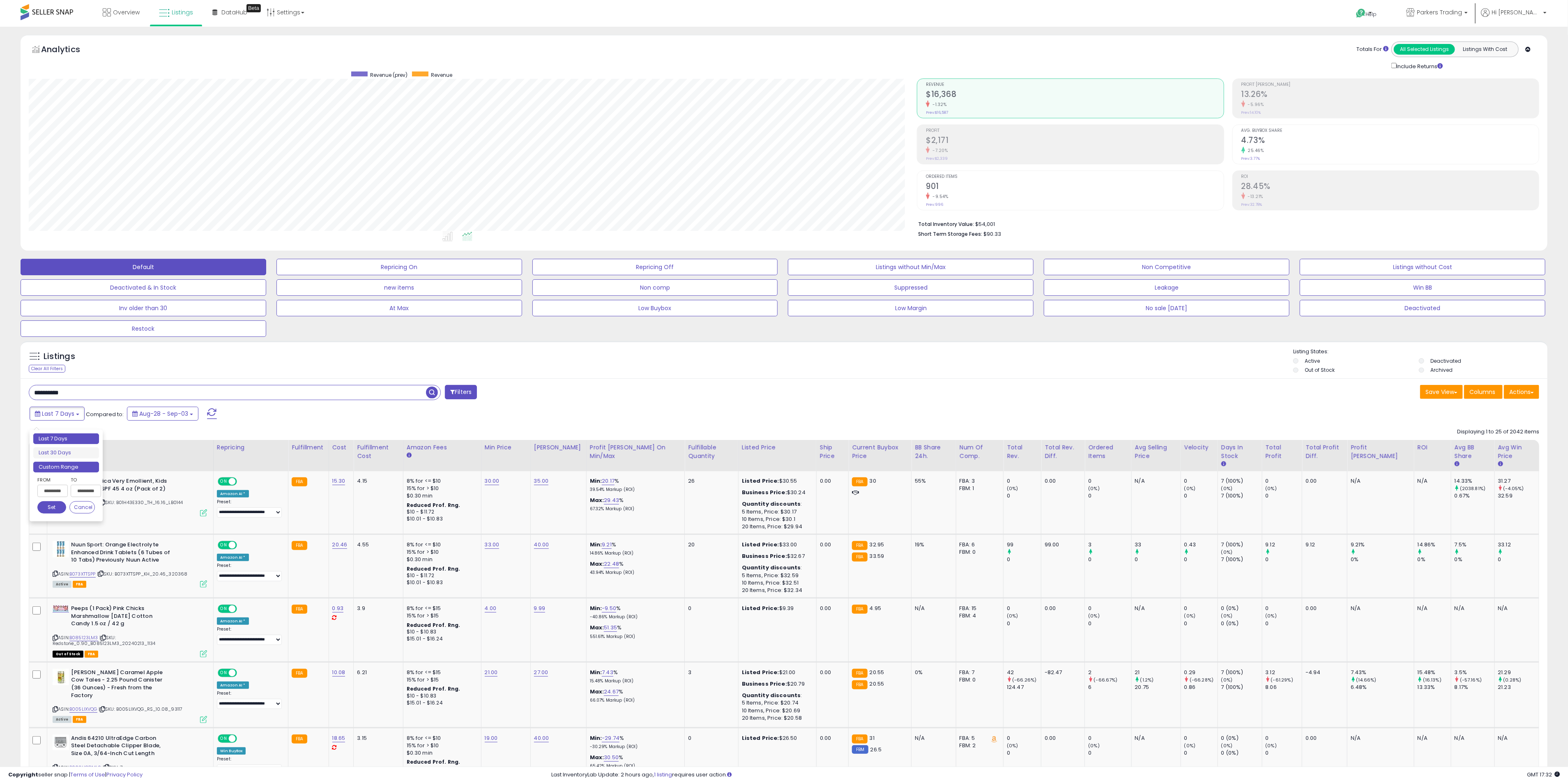
click at [67, 471] on li "Custom Range" at bounding box center [66, 467] width 66 height 11
click at [110, 440] on icon at bounding box center [111, 441] width 4 height 5
click at [112, 442] on icon at bounding box center [111, 441] width 4 height 5
click at [126, 395] on input "**********" at bounding box center [227, 392] width 397 height 15
click at [435, 394] on span "button" at bounding box center [432, 392] width 12 height 12
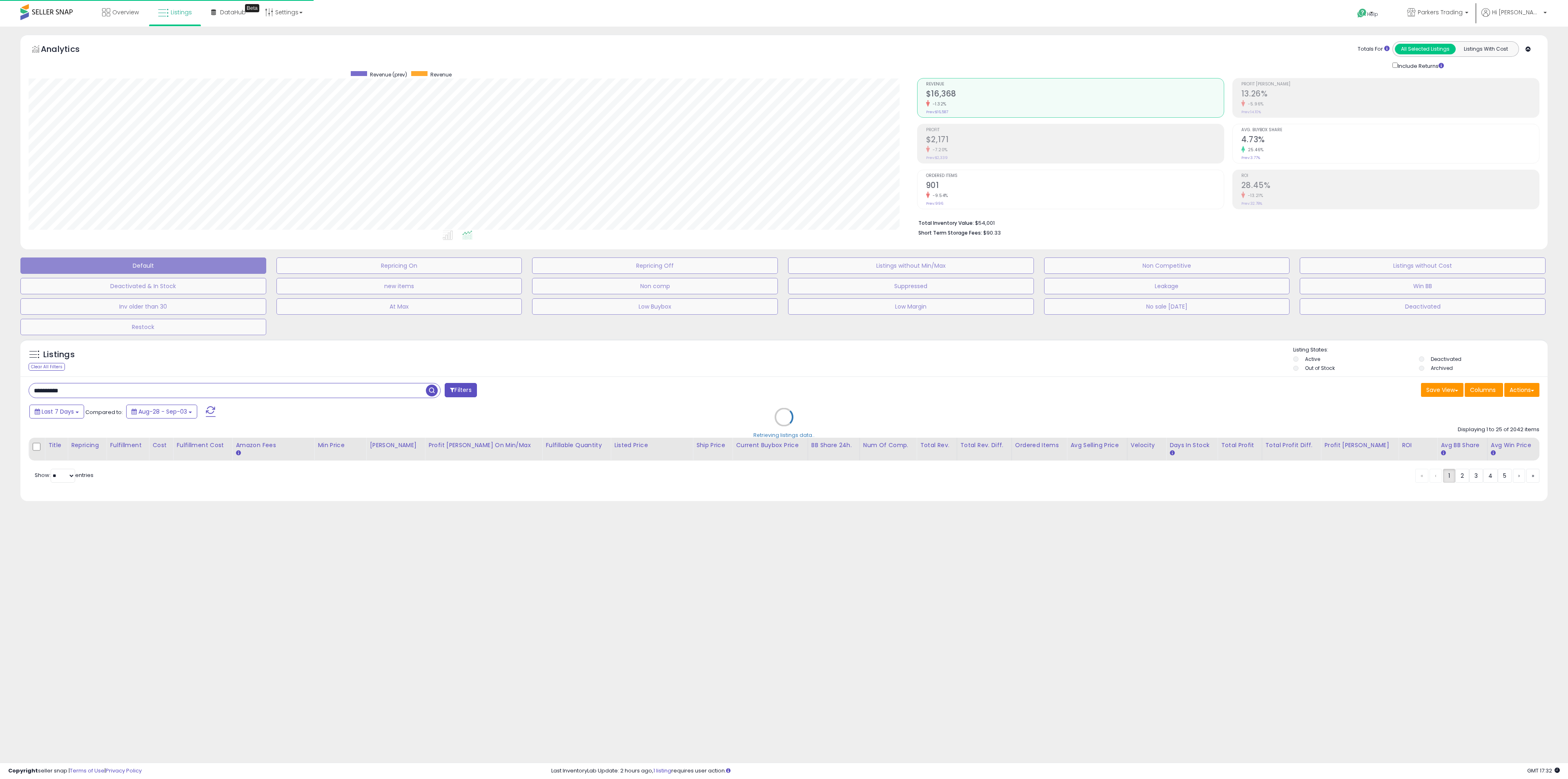
scroll to position [168, 888]
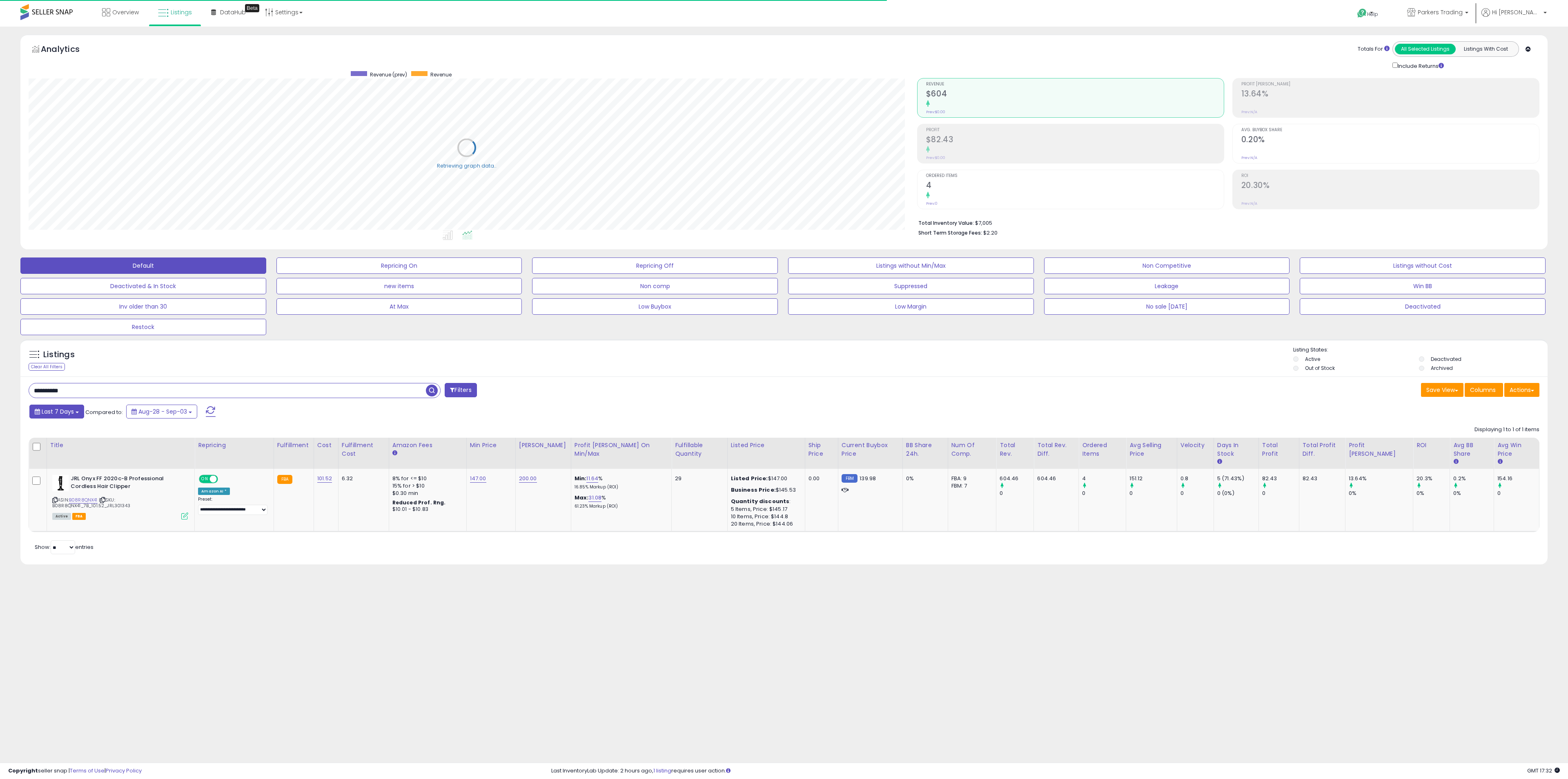
click at [81, 416] on button "Last 7 Days" at bounding box center [56, 411] width 55 height 14
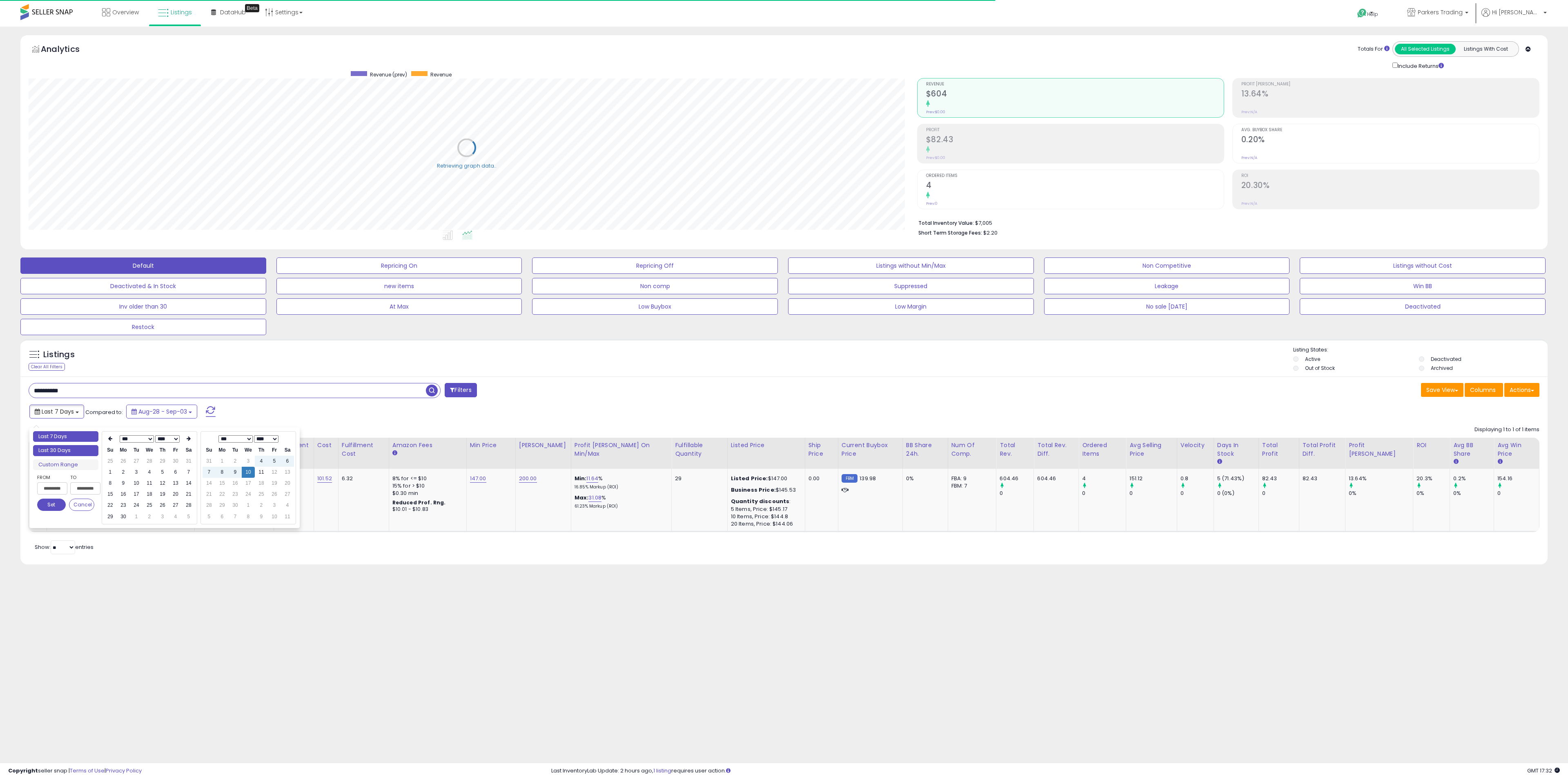
type input "**********"
drag, startPoint x: 79, startPoint y: 454, endPoint x: 101, endPoint y: 451, distance: 22.2
click at [77, 454] on li "Last 30 Days" at bounding box center [66, 450] width 66 height 11
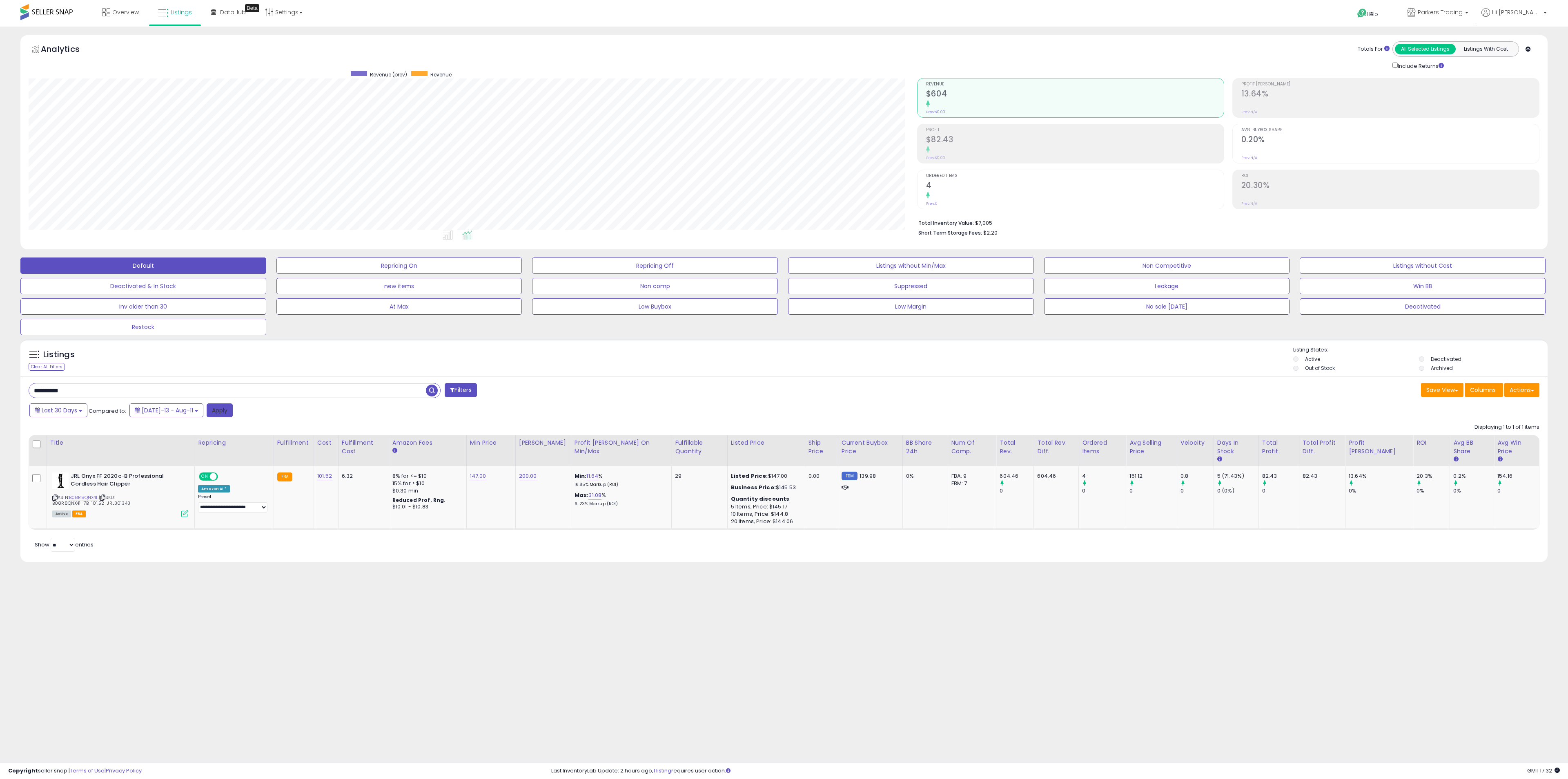
click at [221, 412] on button "Apply" at bounding box center [219, 410] width 26 height 14
click at [80, 418] on button "Last 30 Days" at bounding box center [58, 411] width 58 height 14
click at [50, 464] on li "Custom Range" at bounding box center [66, 465] width 66 height 11
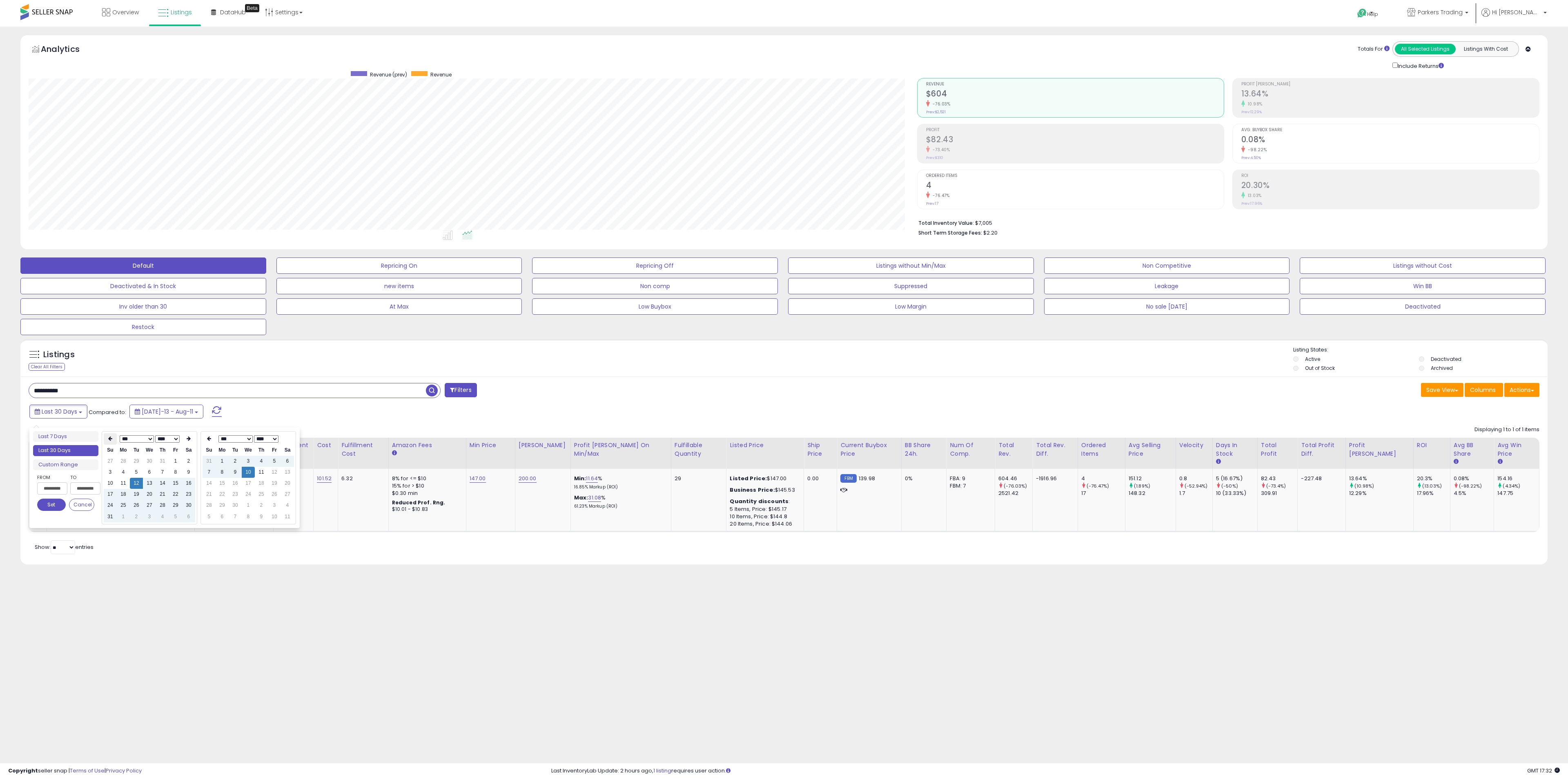
click at [108, 438] on th at bounding box center [110, 439] width 13 height 12
click at [109, 472] on td "1" at bounding box center [110, 472] width 13 height 11
type input "**********"
drag, startPoint x: 60, startPoint y: 504, endPoint x: 163, endPoint y: 455, distance: 114.1
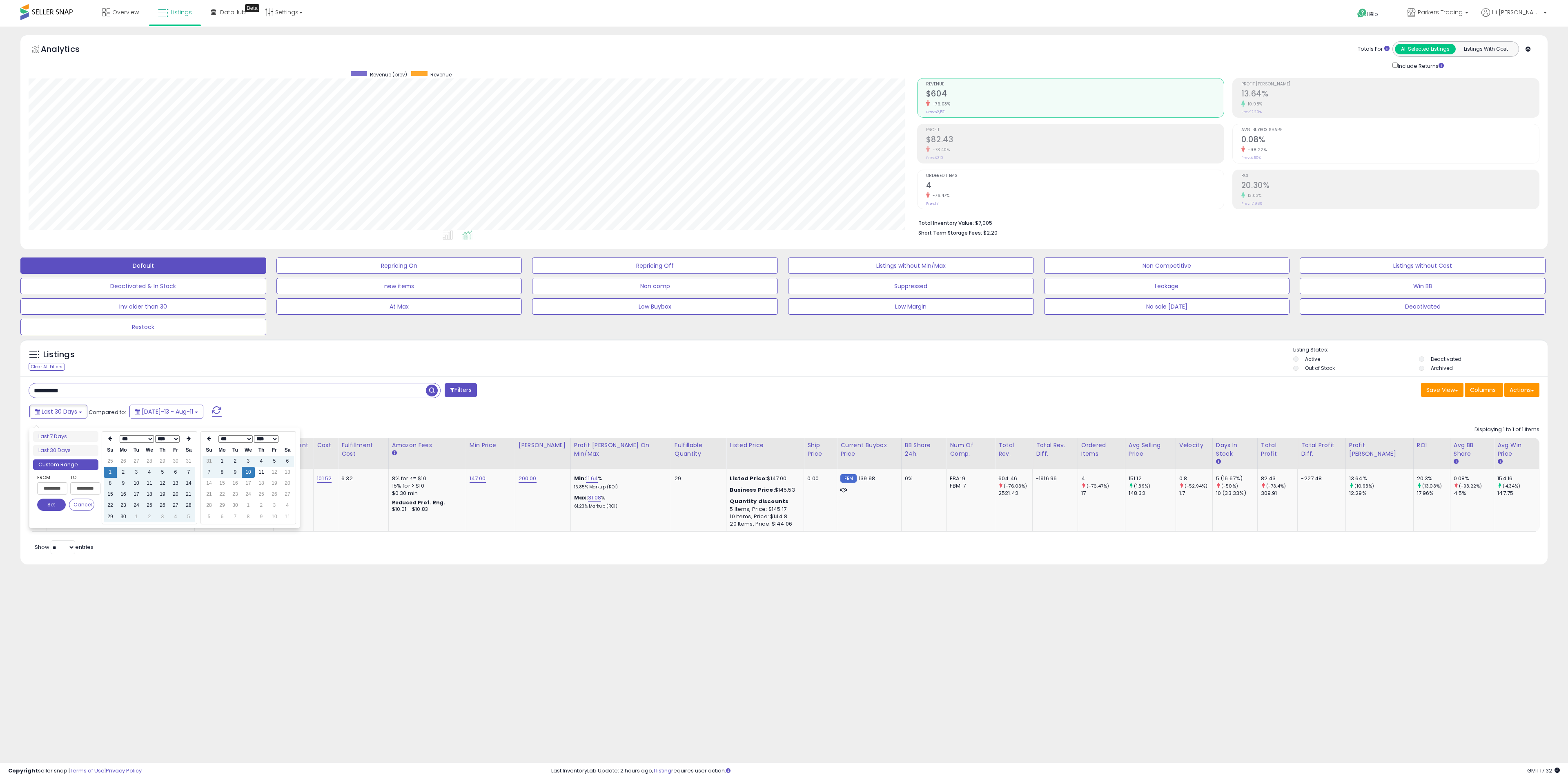
click at [60, 503] on button "Set" at bounding box center [51, 504] width 28 height 12
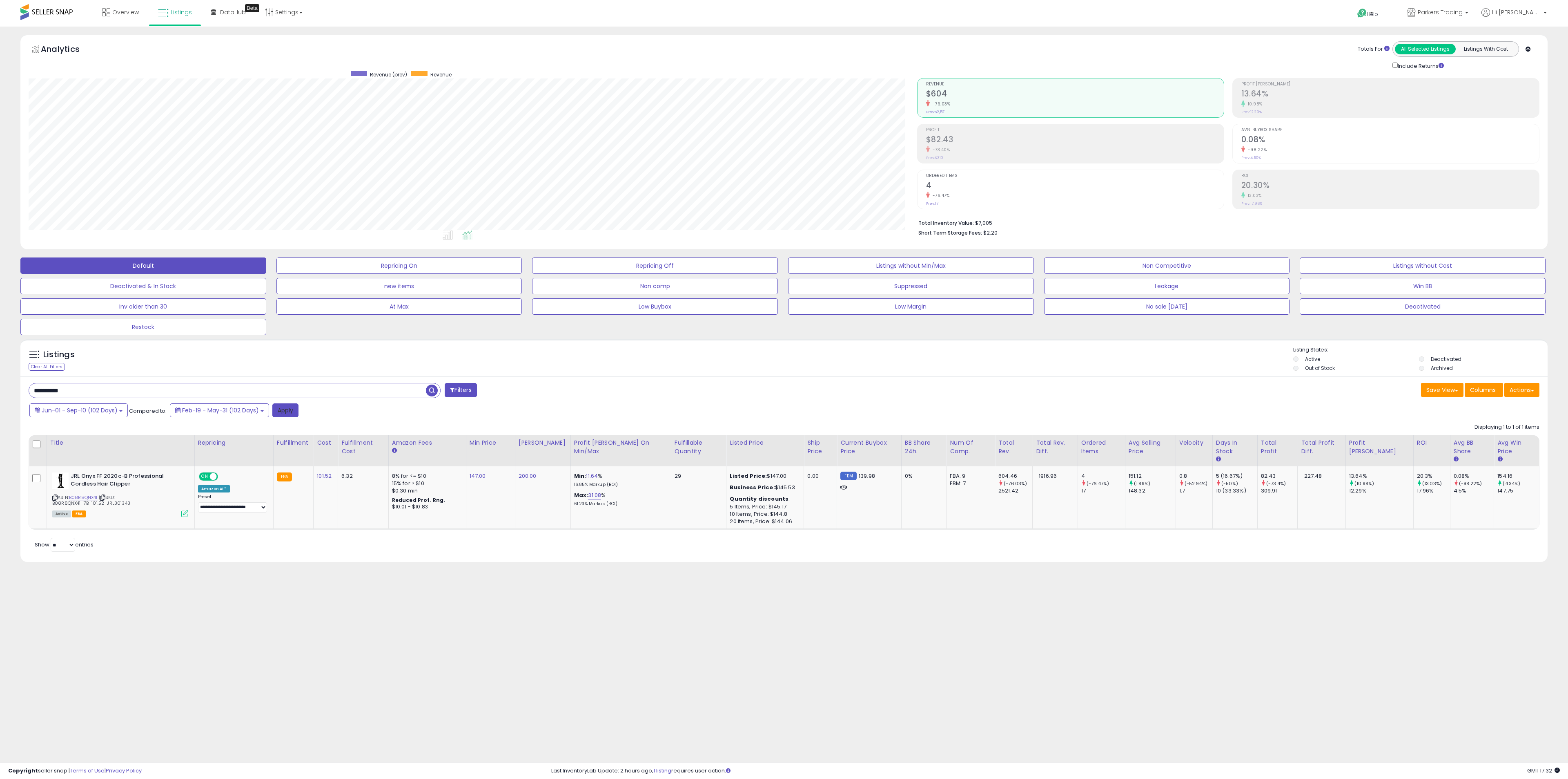
click at [281, 416] on button "Apply" at bounding box center [286, 410] width 26 height 14
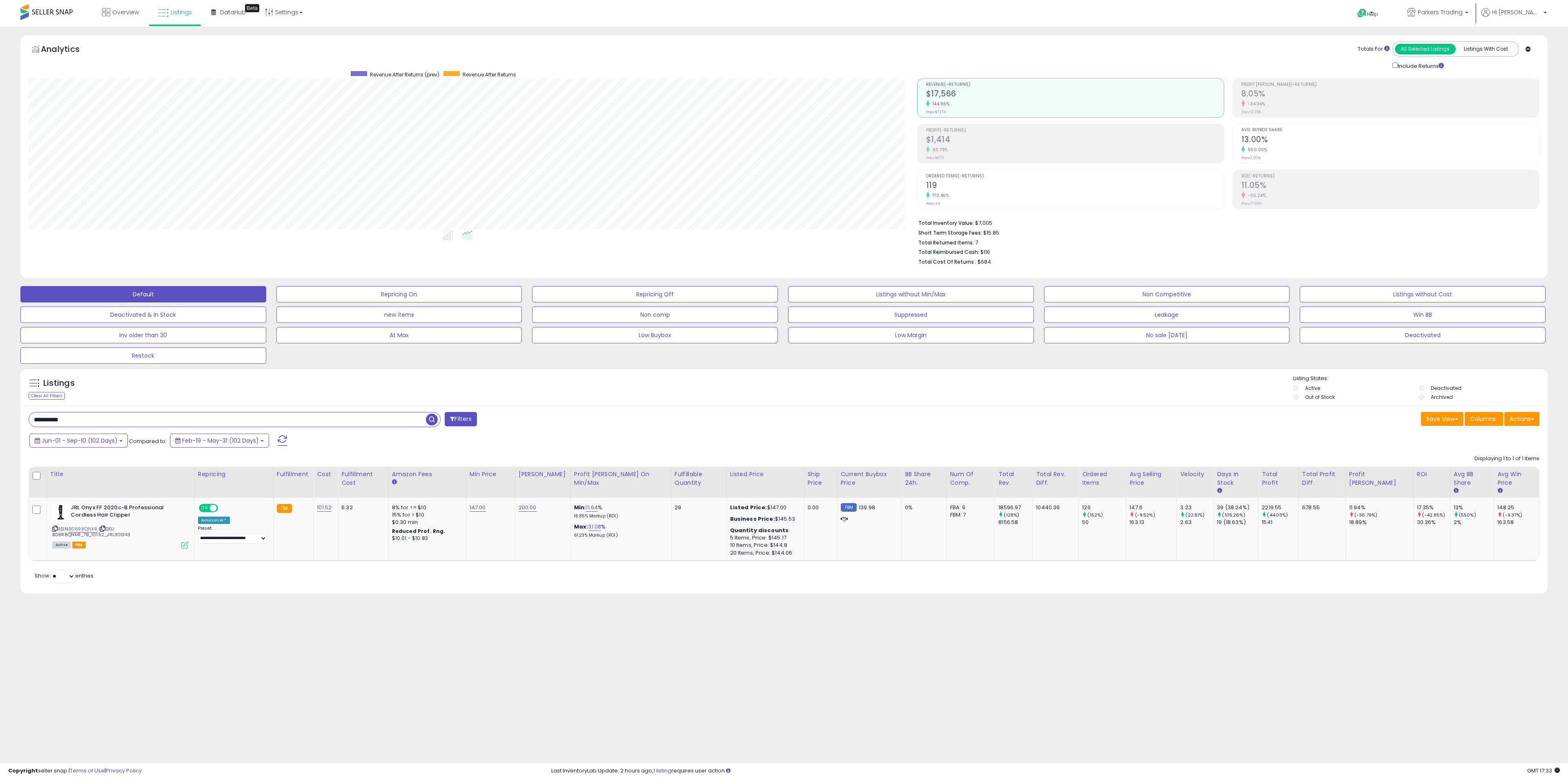
click at [1073, 740] on body "Unable to login Retrieving listings data.. has not yet accepted the Terms of Us…" at bounding box center [784, 390] width 1568 height 779
drag, startPoint x: 974, startPoint y: 243, endPoint x: 970, endPoint y: 242, distance: 4.1
click at [970, 242] on li "Total Returned Items: 7" at bounding box center [1225, 241] width 615 height 9
